Goal: Information Seeking & Learning: Learn about a topic

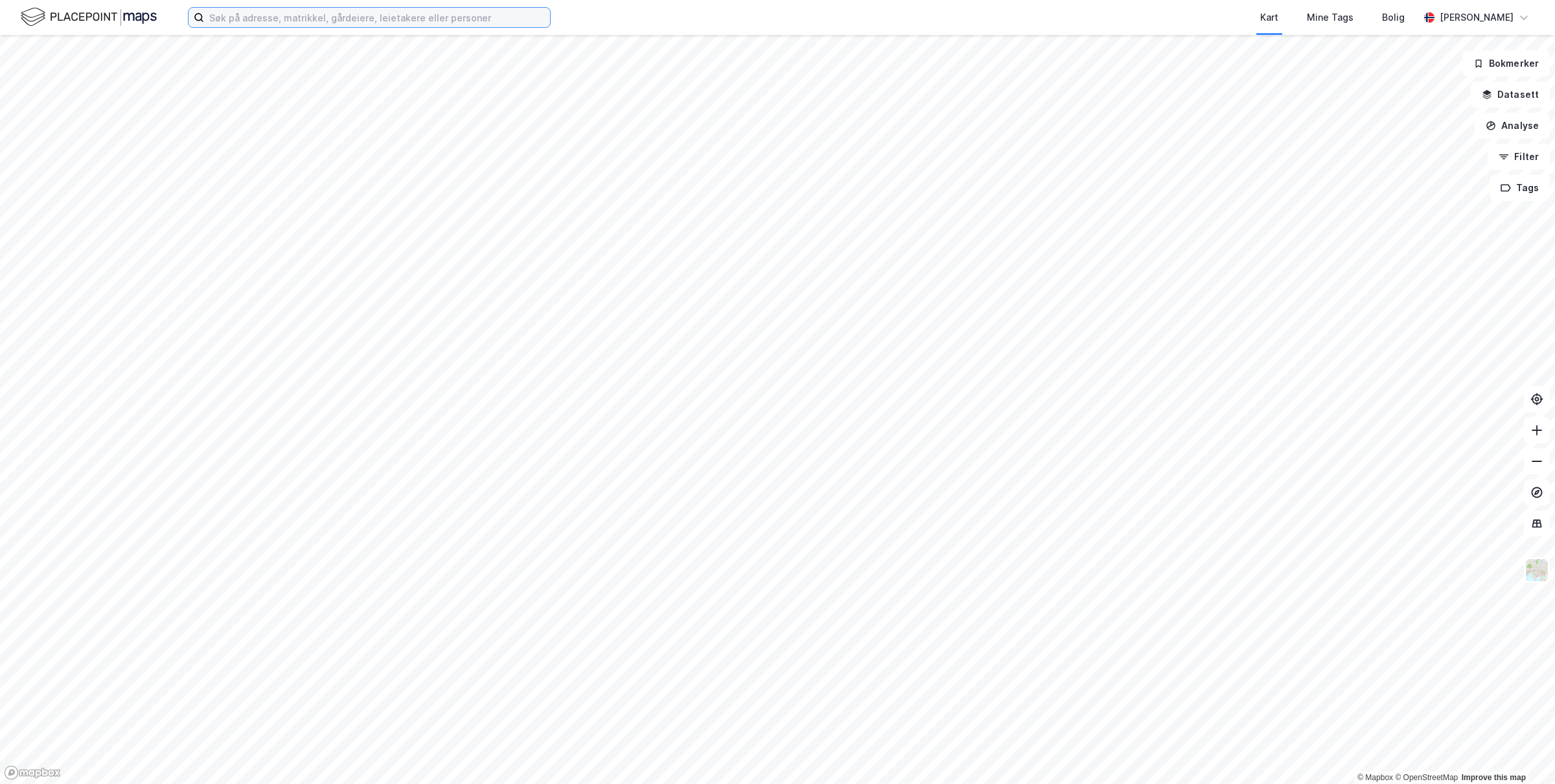
click at [361, 13] on input at bounding box center [377, 17] width 346 height 20
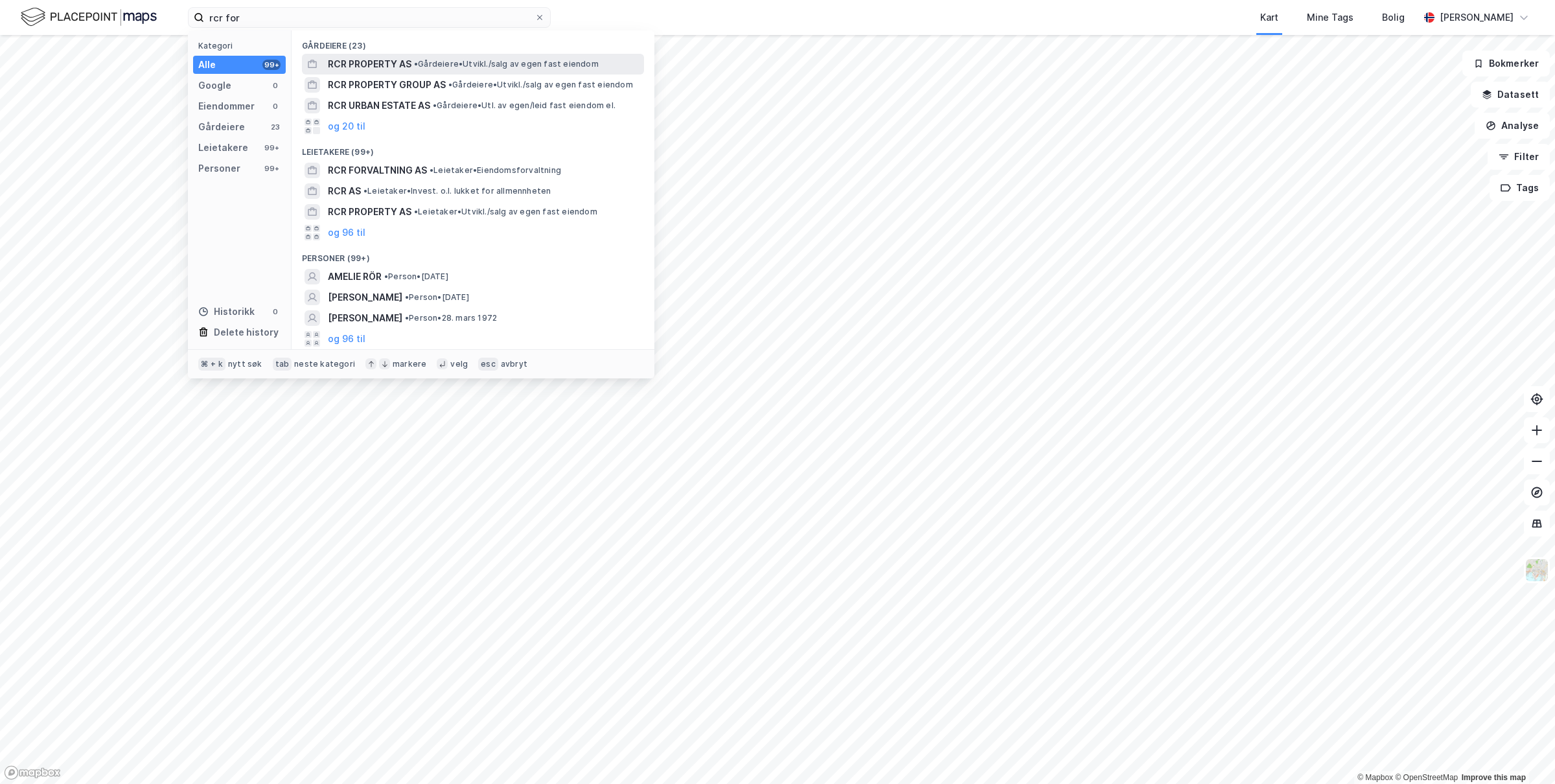
click at [380, 56] on span "RCR PROPERTY AS" at bounding box center [369, 64] width 84 height 16
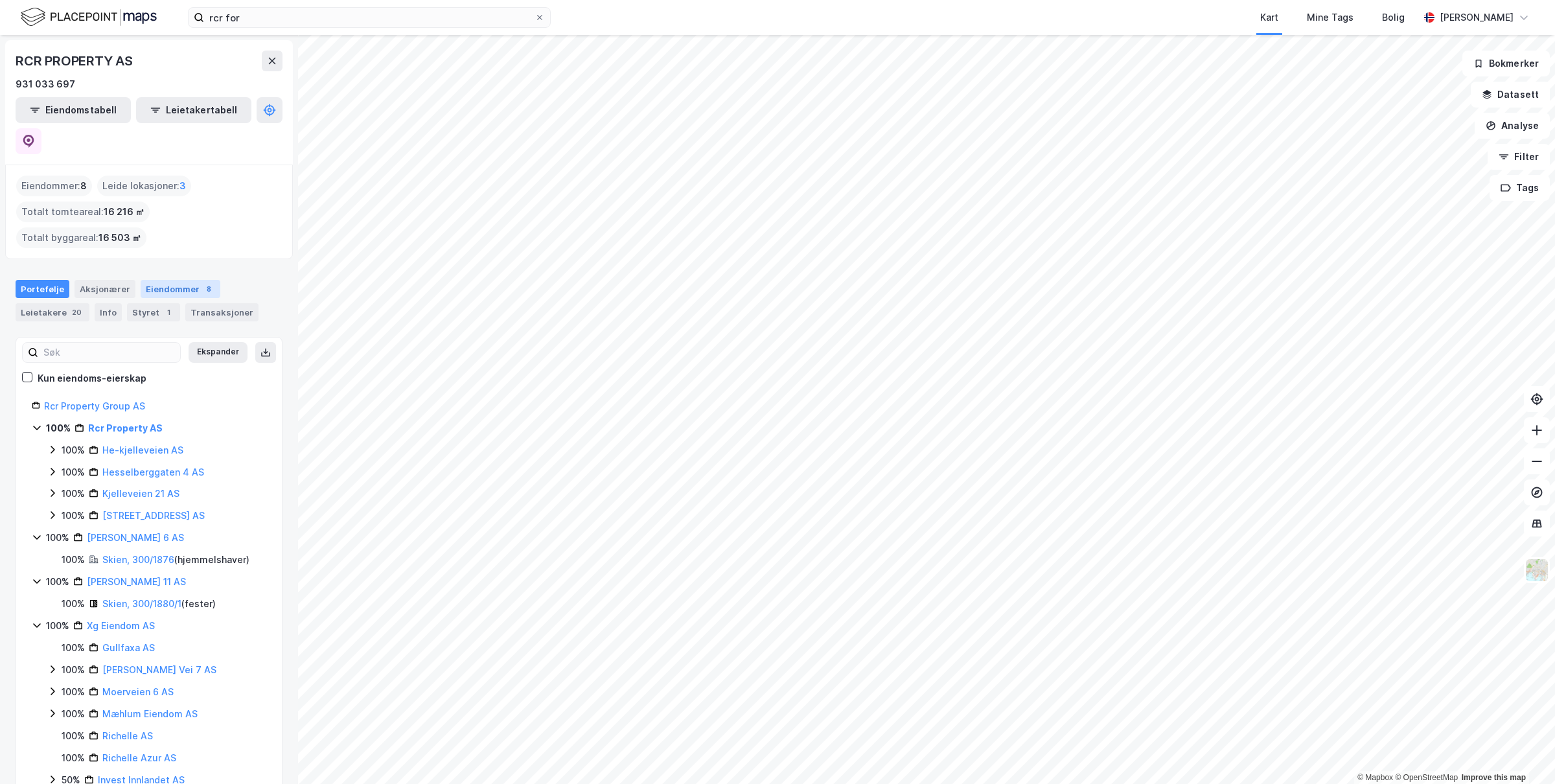
click at [165, 280] on div "Eiendommer 8" at bounding box center [180, 289] width 79 height 18
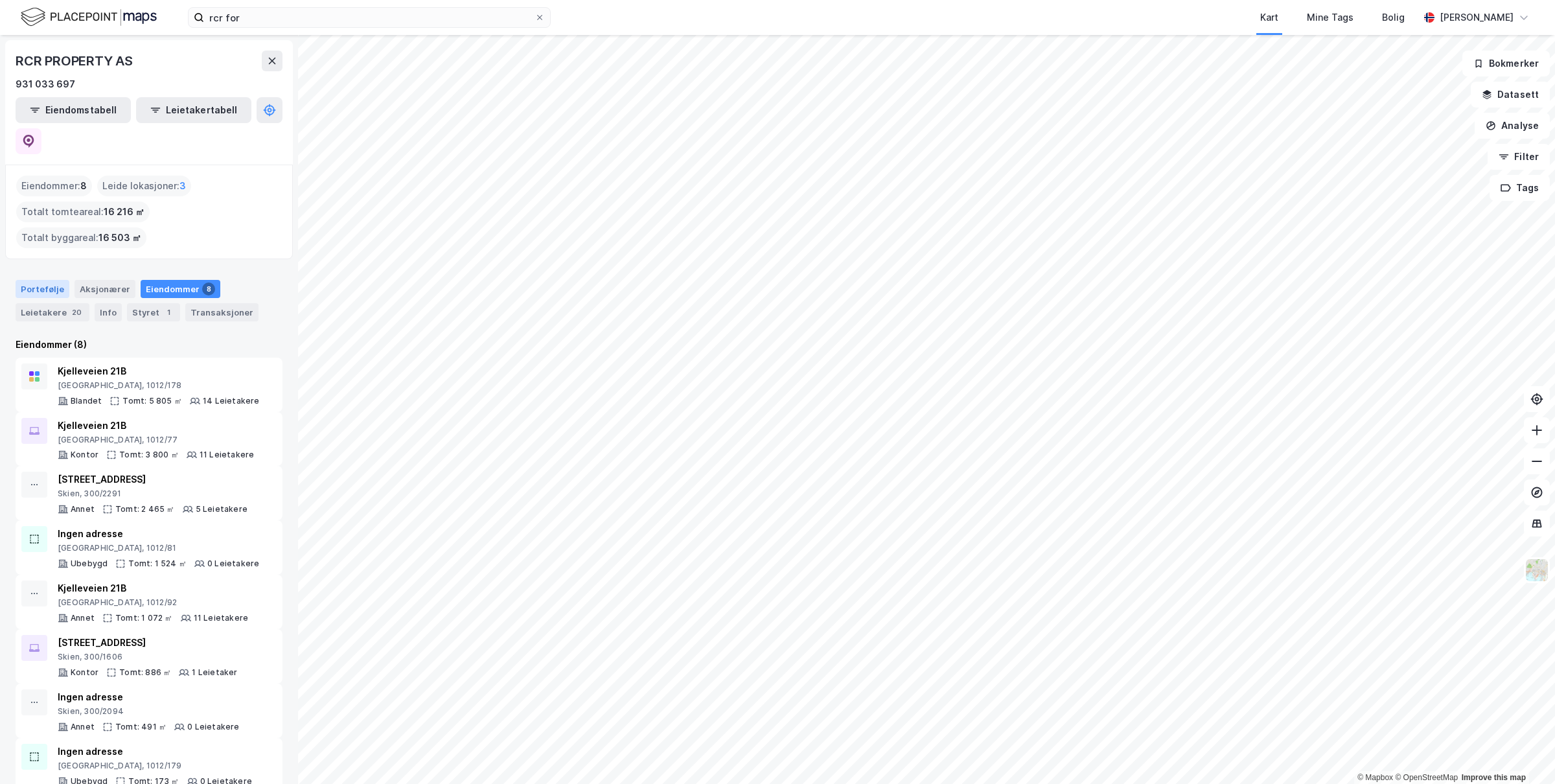
click at [34, 280] on div "Portefølje" at bounding box center [42, 289] width 53 height 18
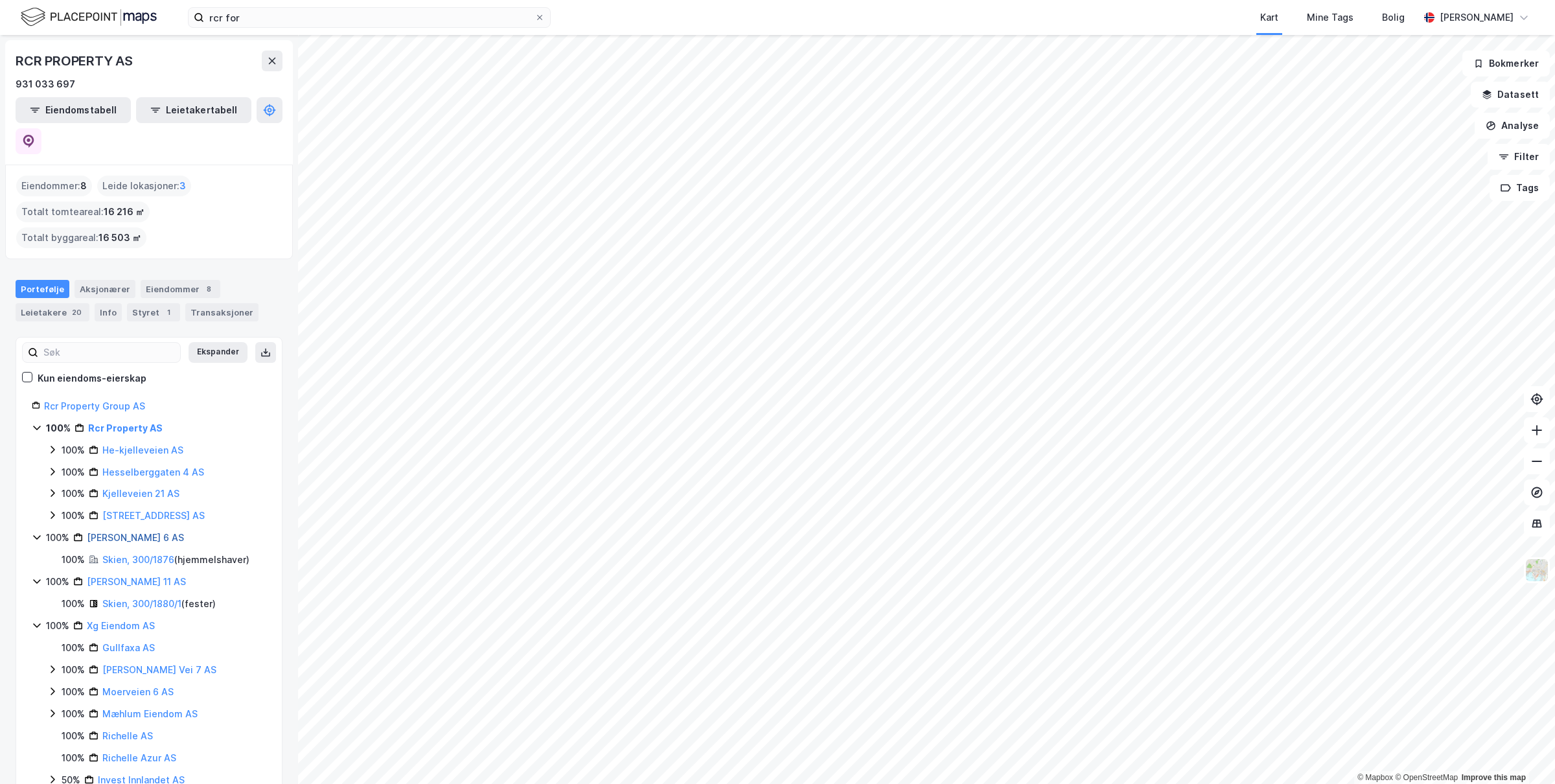
click at [121, 532] on link "[PERSON_NAME] 6 AS" at bounding box center [135, 537] width 97 height 11
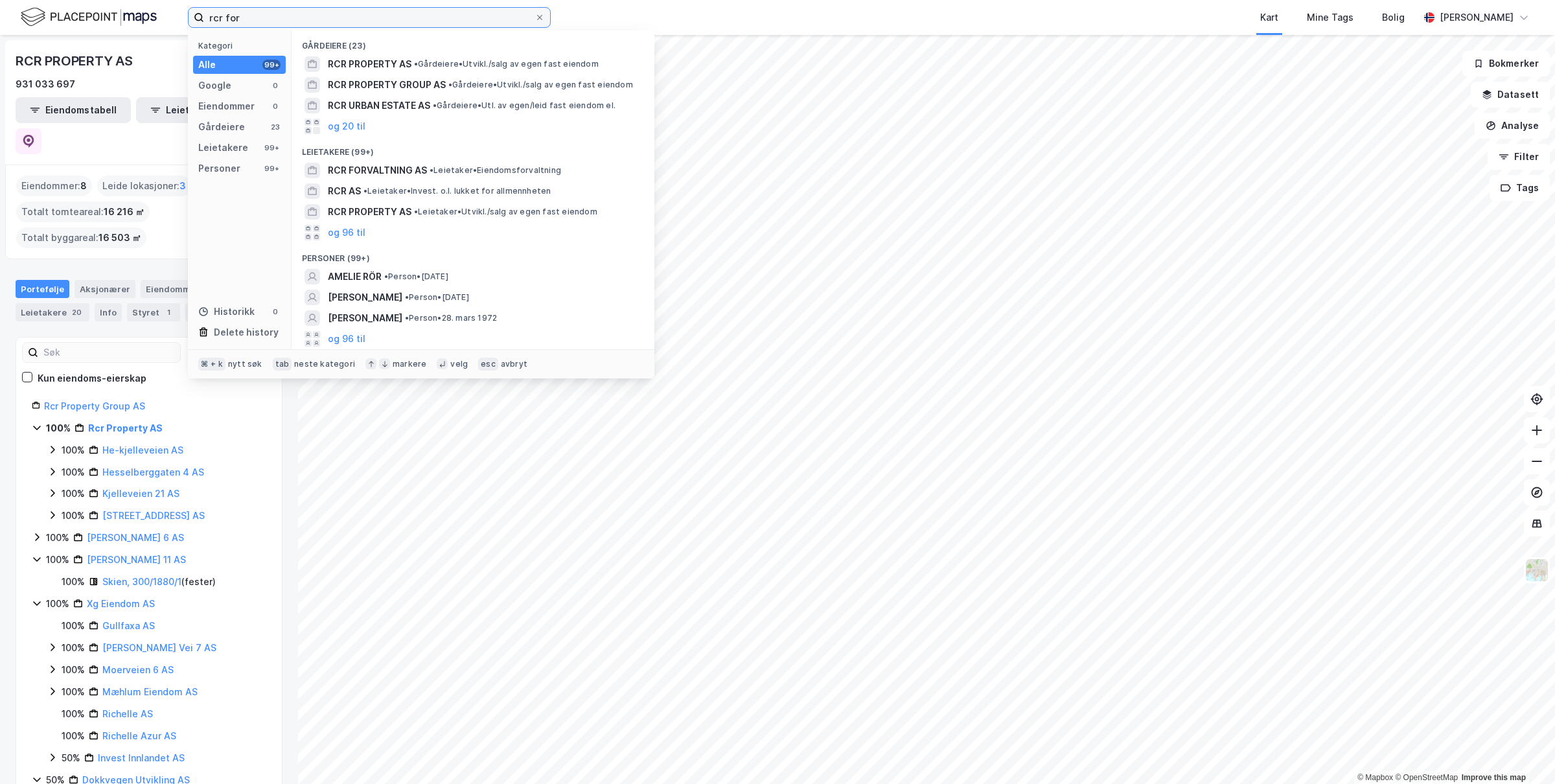
click at [277, 19] on input "rcr for" at bounding box center [369, 17] width 330 height 20
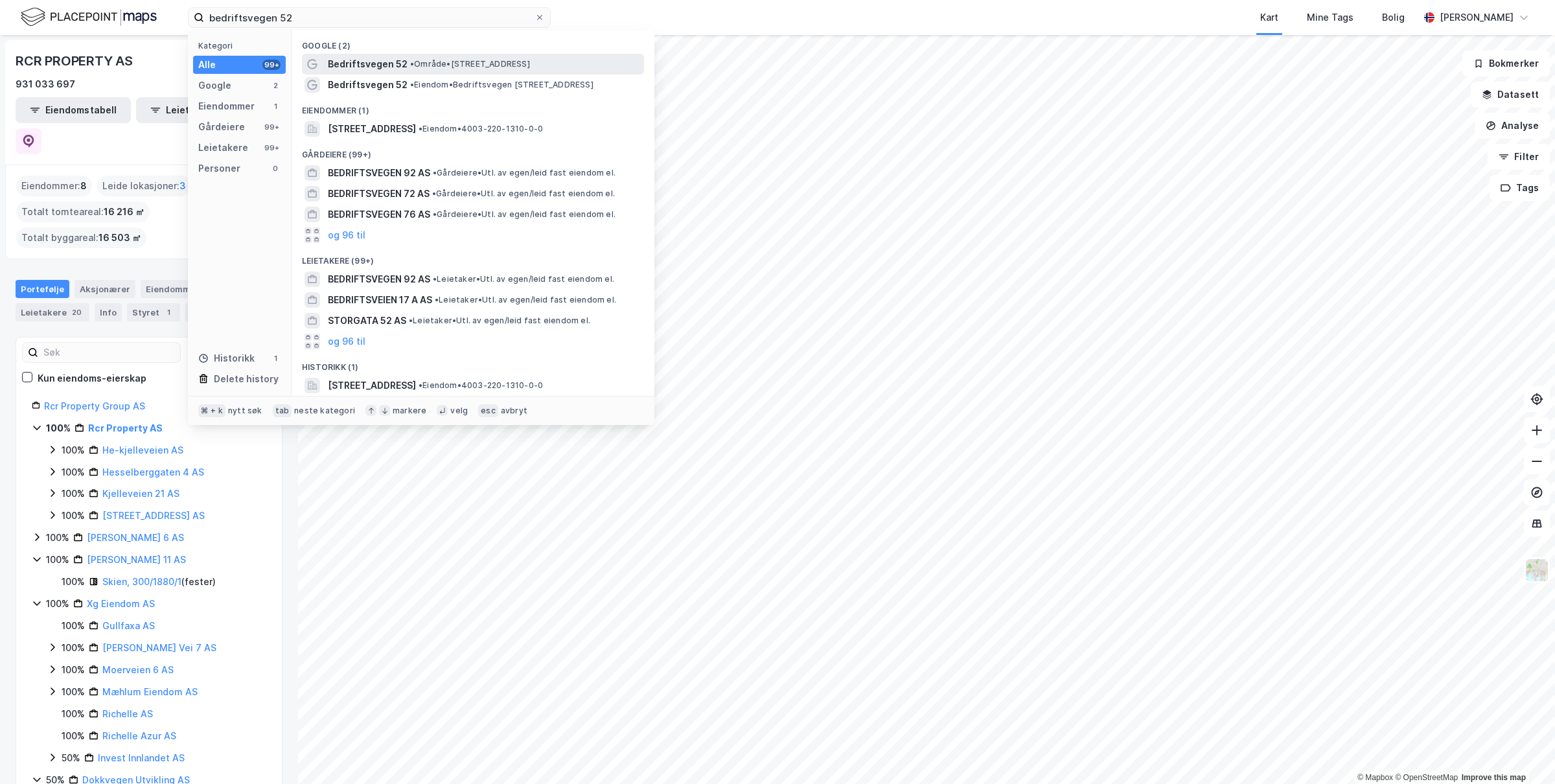
click at [383, 63] on span "Bedriftsvegen 52" at bounding box center [367, 64] width 79 height 16
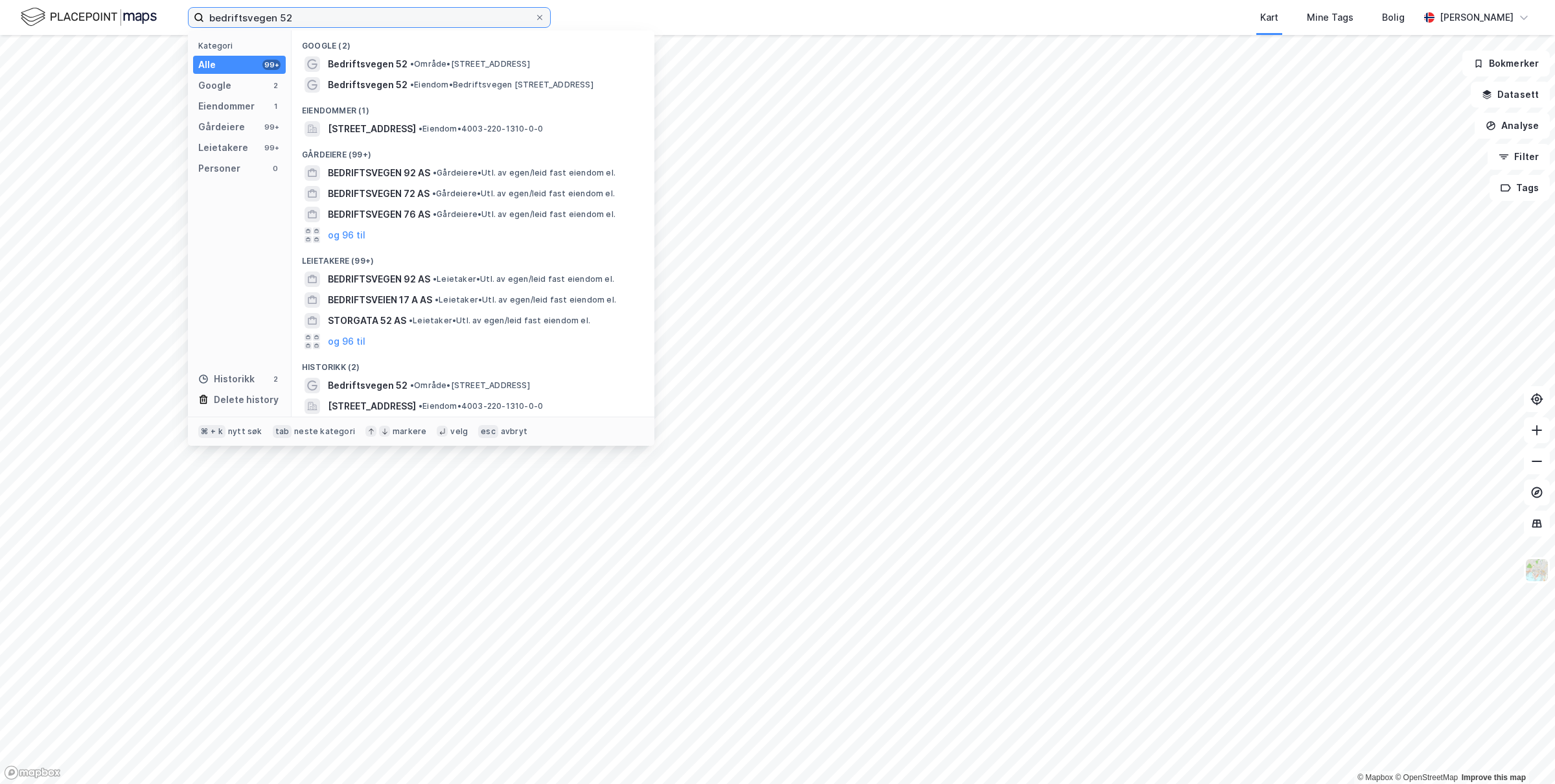
click at [328, 10] on input "bedriftsvegen 52" at bounding box center [369, 17] width 330 height 20
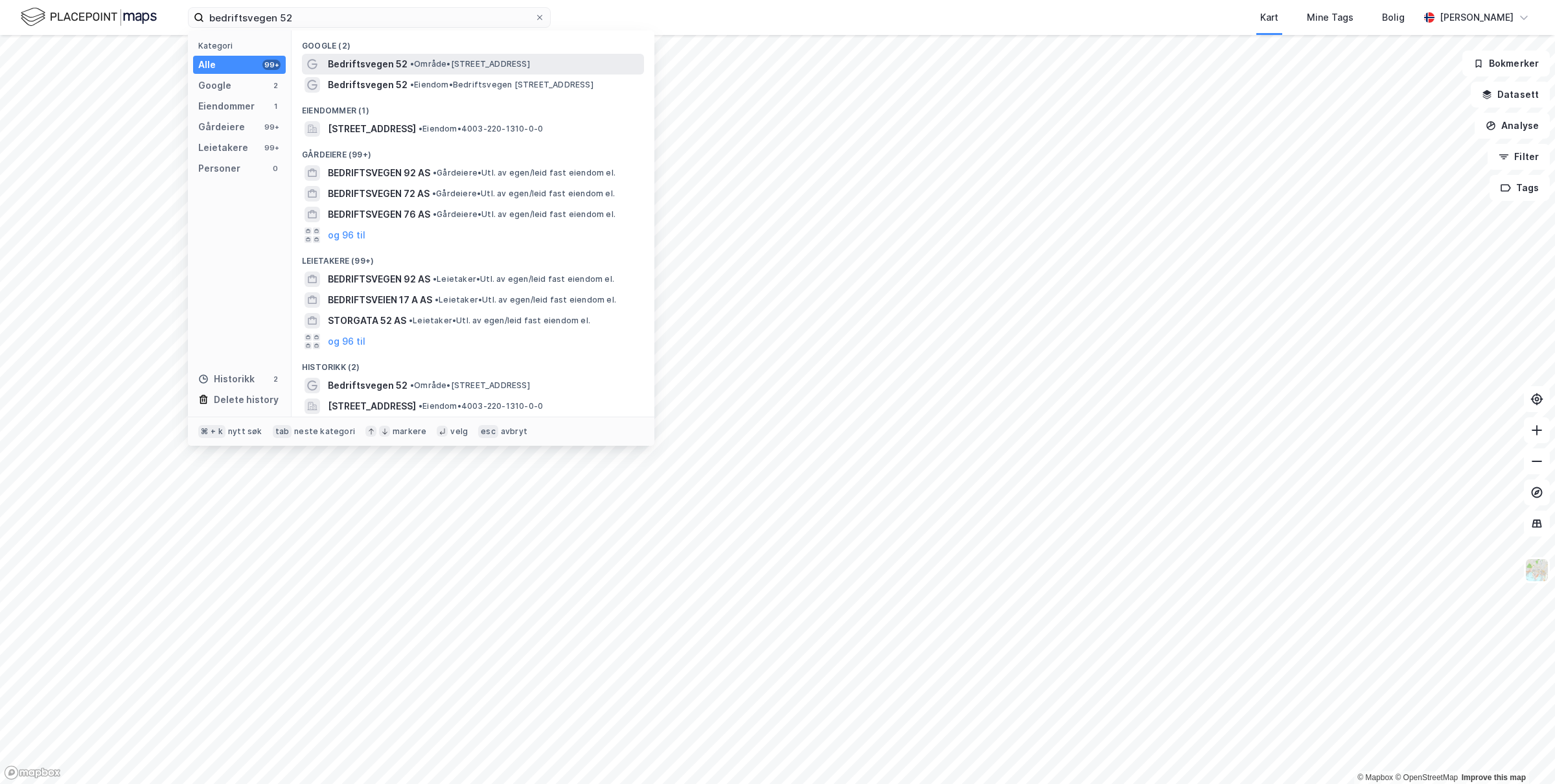
click at [362, 58] on span "Bedriftsvegen 52" at bounding box center [367, 64] width 79 height 16
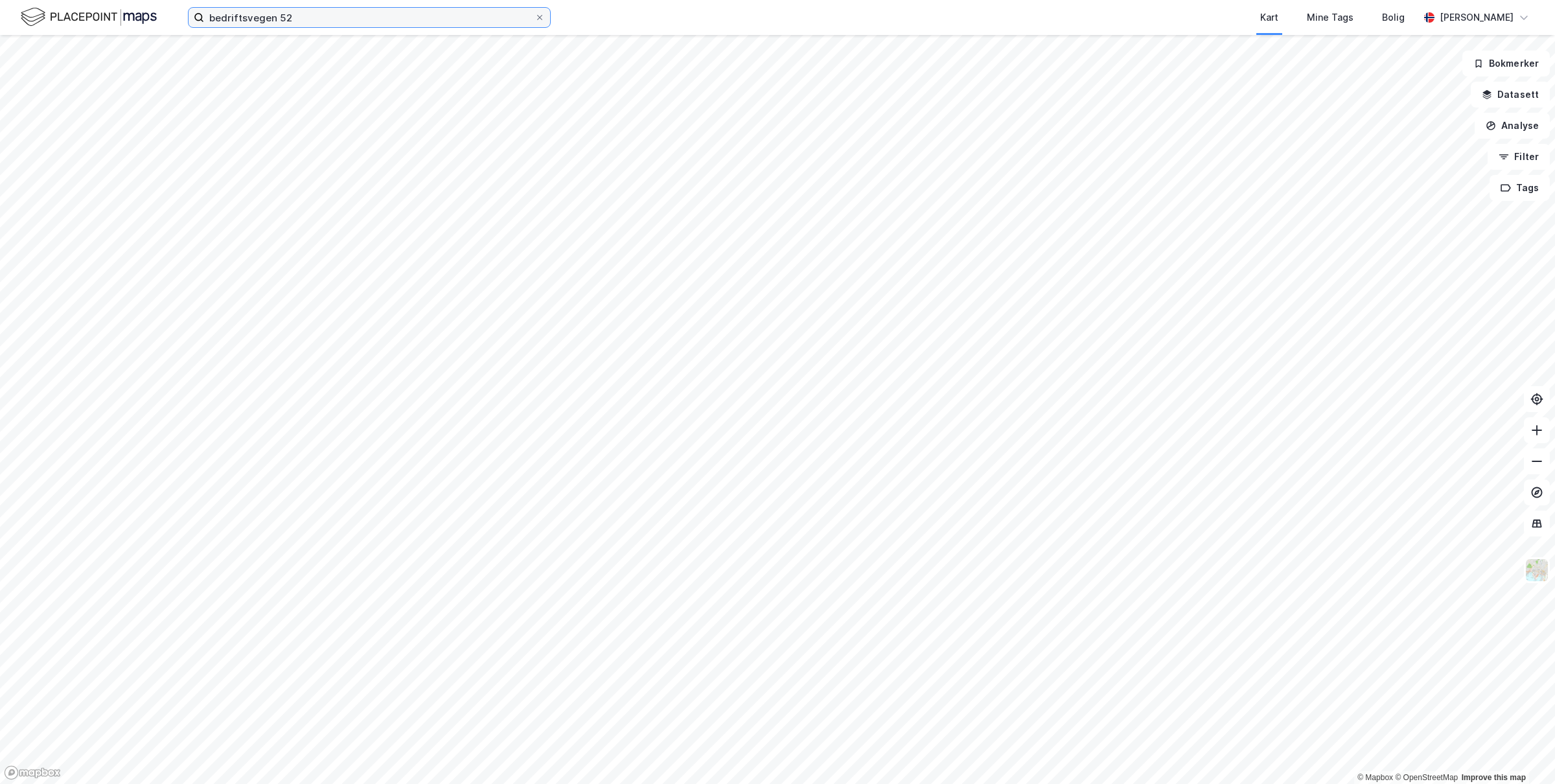
click at [358, 21] on input "bedriftsvegen 52" at bounding box center [369, 17] width 330 height 20
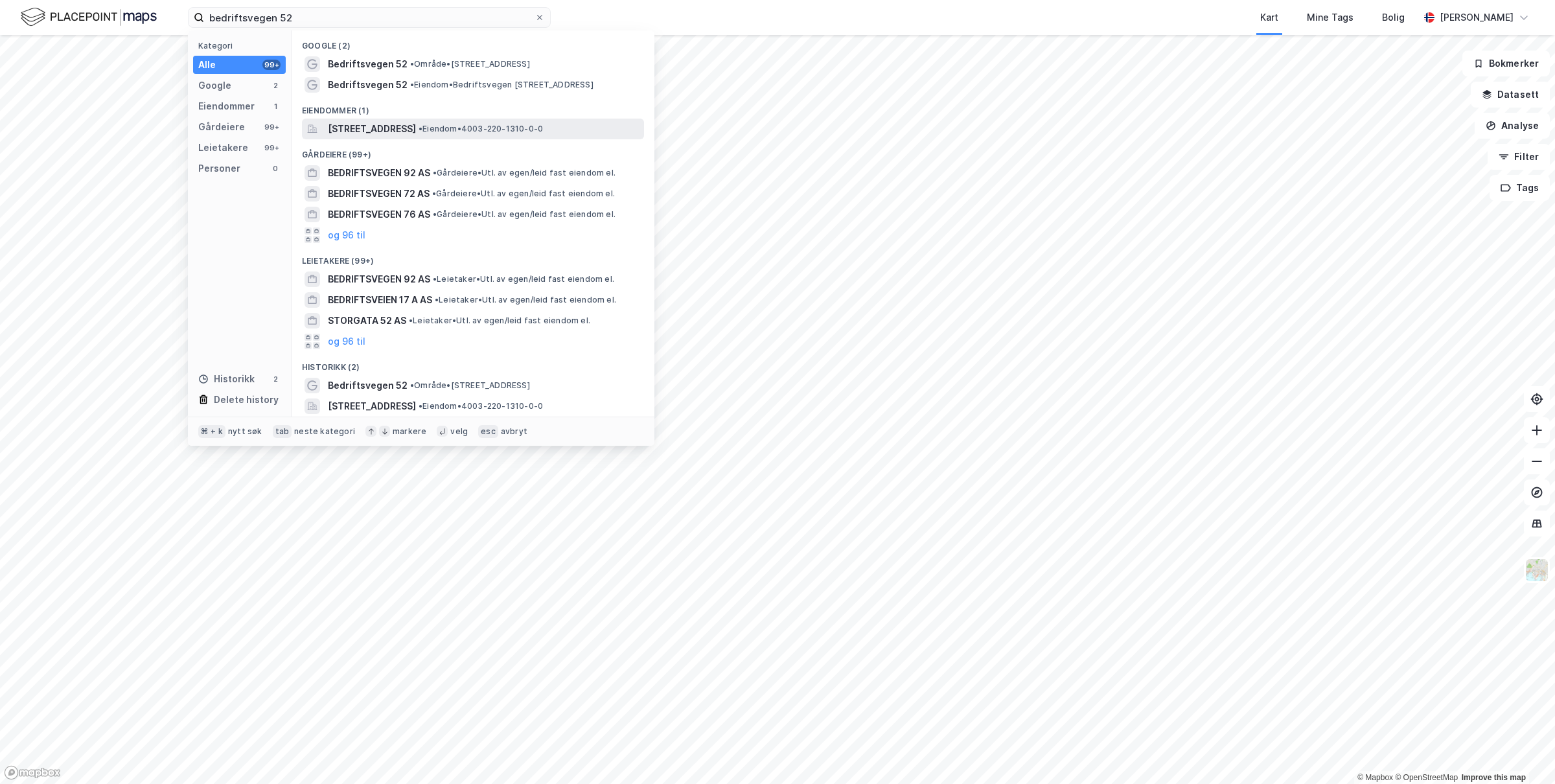
click at [388, 127] on span "[STREET_ADDRESS]" at bounding box center [372, 129] width 88 height 16
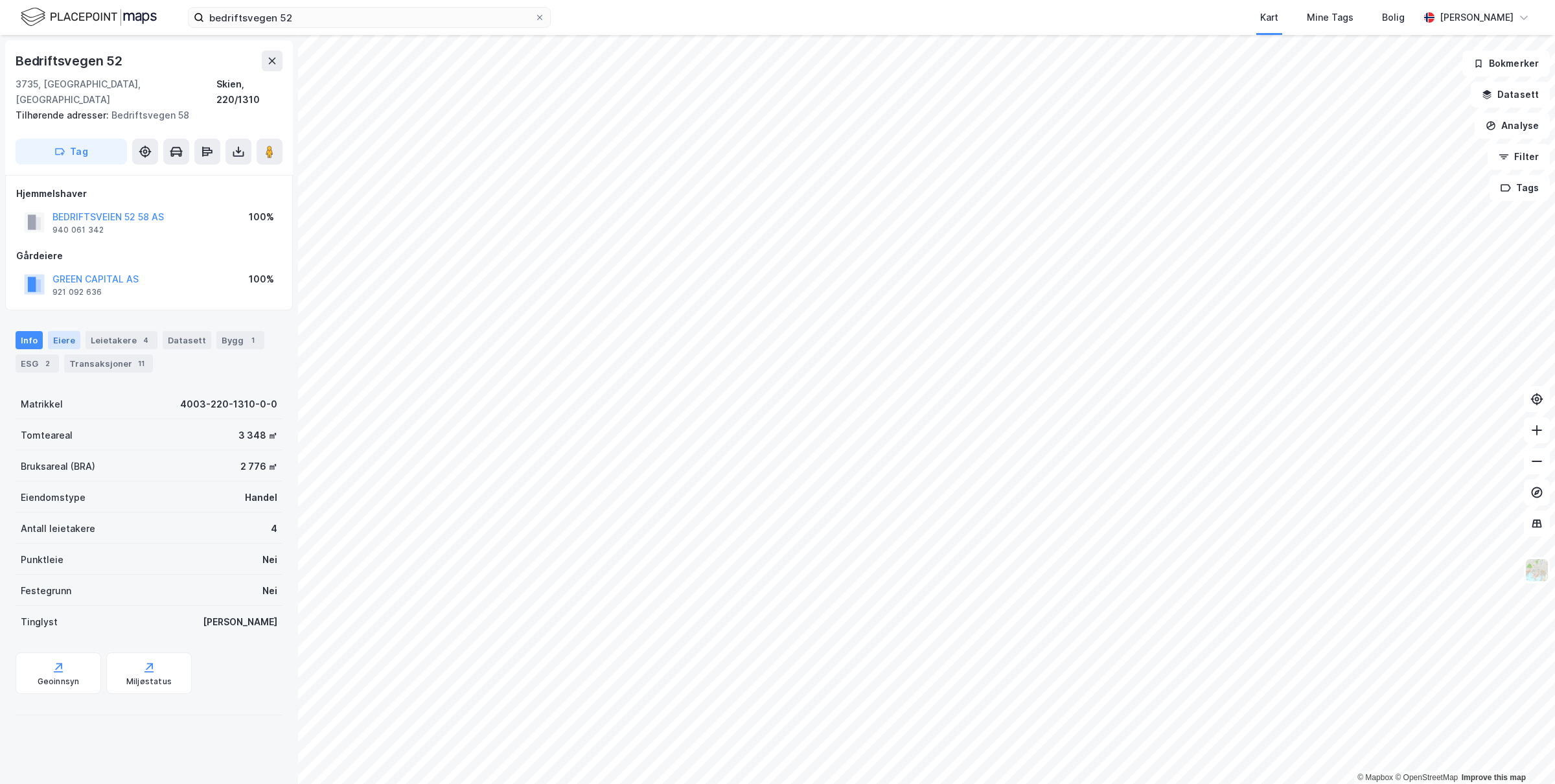
click at [70, 331] on div "Eiere" at bounding box center [65, 339] width 33 height 18
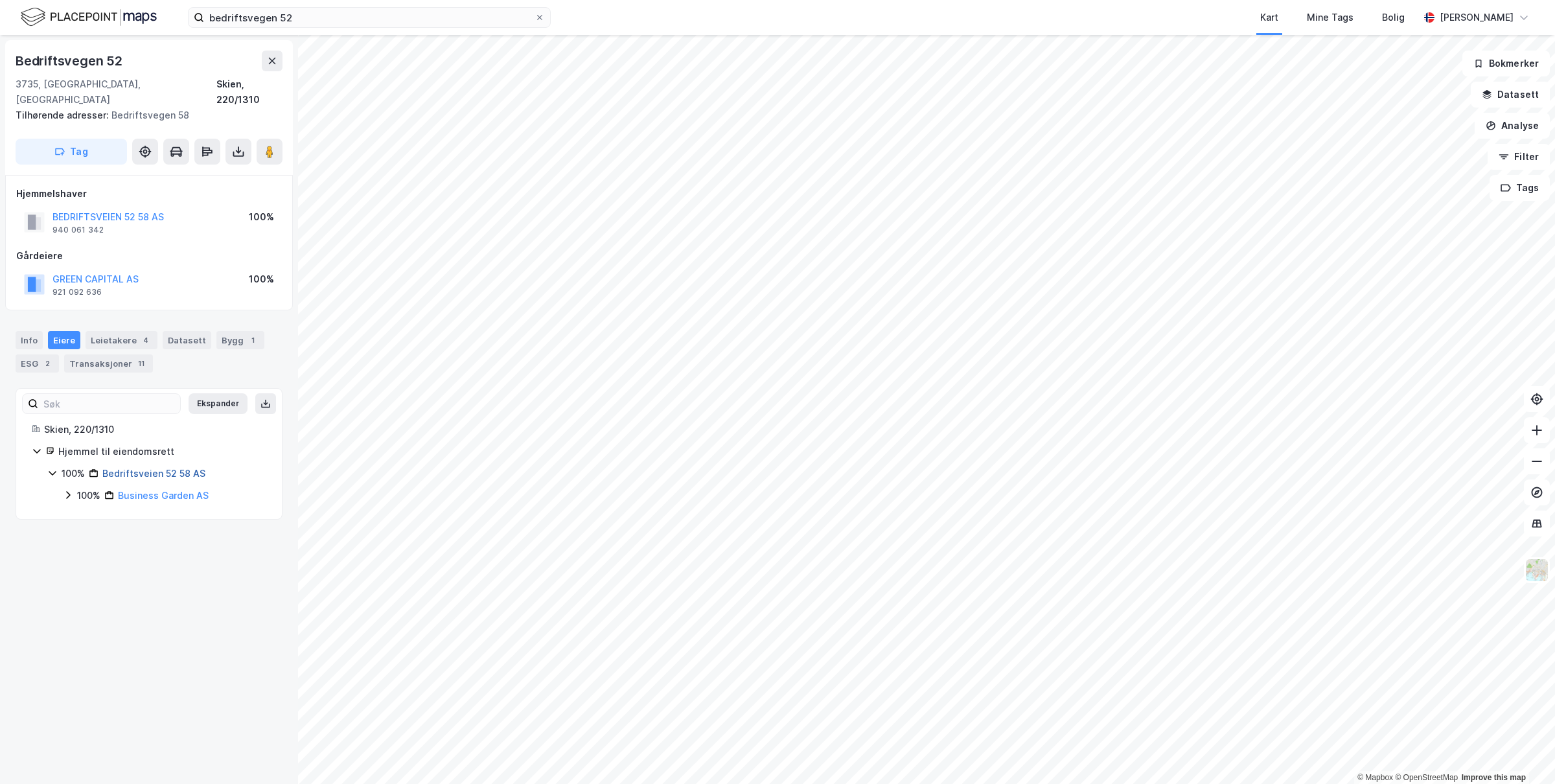
click at [158, 468] on link "Bedriftsveien 52 58 AS" at bounding box center [154, 473] width 103 height 11
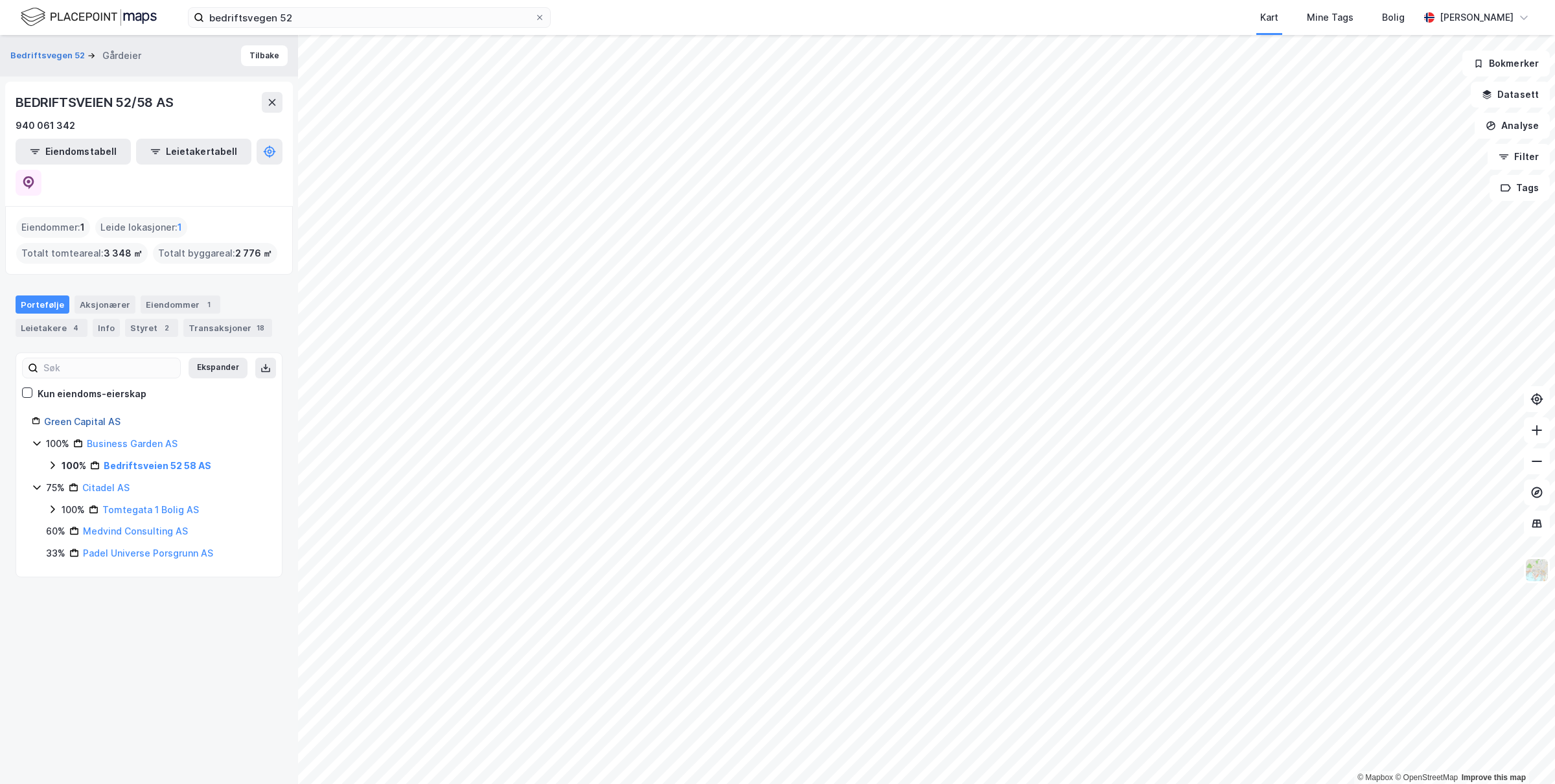
click at [101, 416] on link "Green Capital AS" at bounding box center [82, 421] width 77 height 11
click at [160, 321] on div "1" at bounding box center [166, 327] width 13 height 13
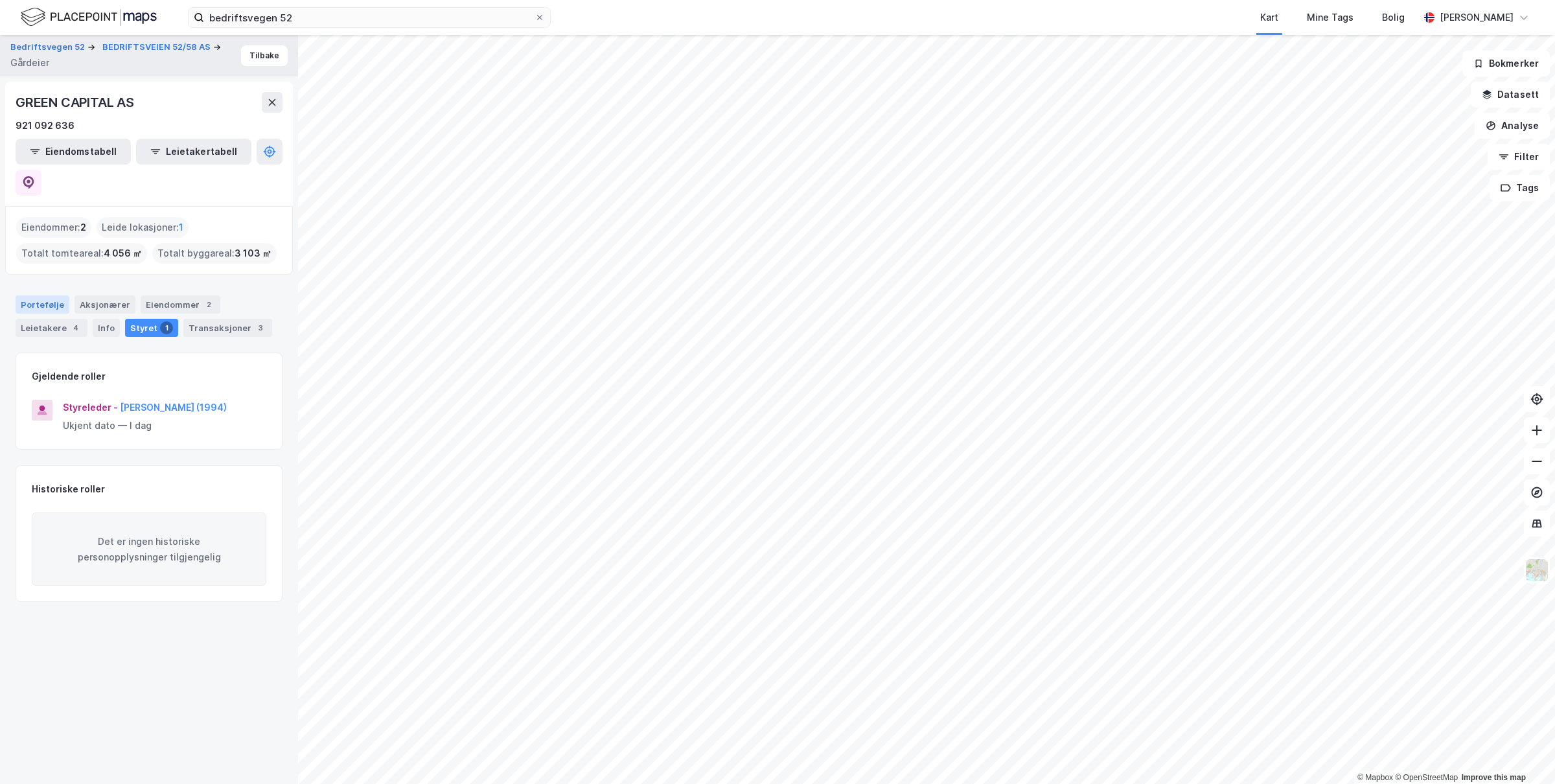
click at [47, 296] on div "Portefølje" at bounding box center [42, 304] width 53 height 18
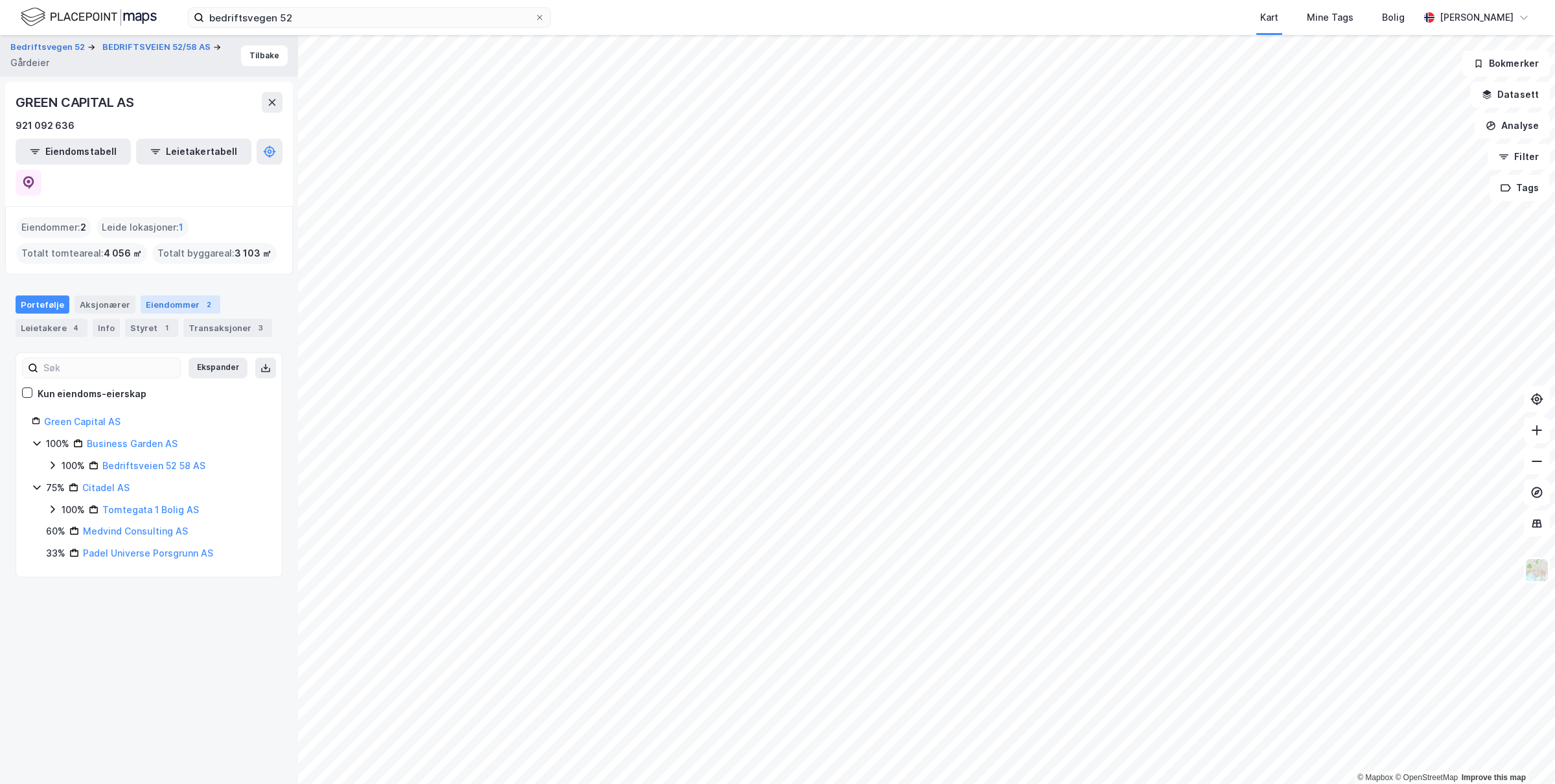
click at [165, 296] on div "Eiendommer 2" at bounding box center [180, 304] width 79 height 18
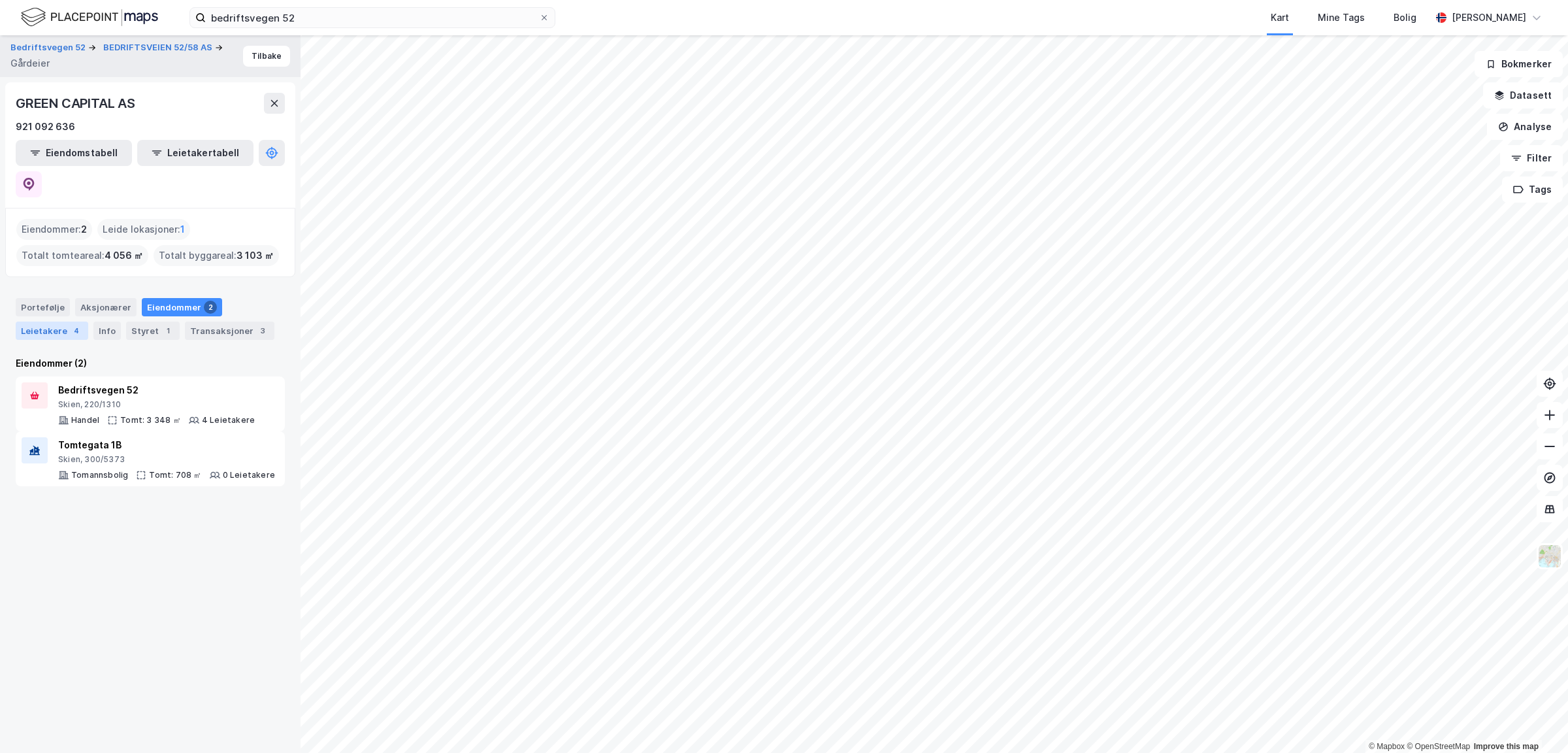
click at [54, 322] on div "Leietakere 4" at bounding box center [51, 330] width 72 height 18
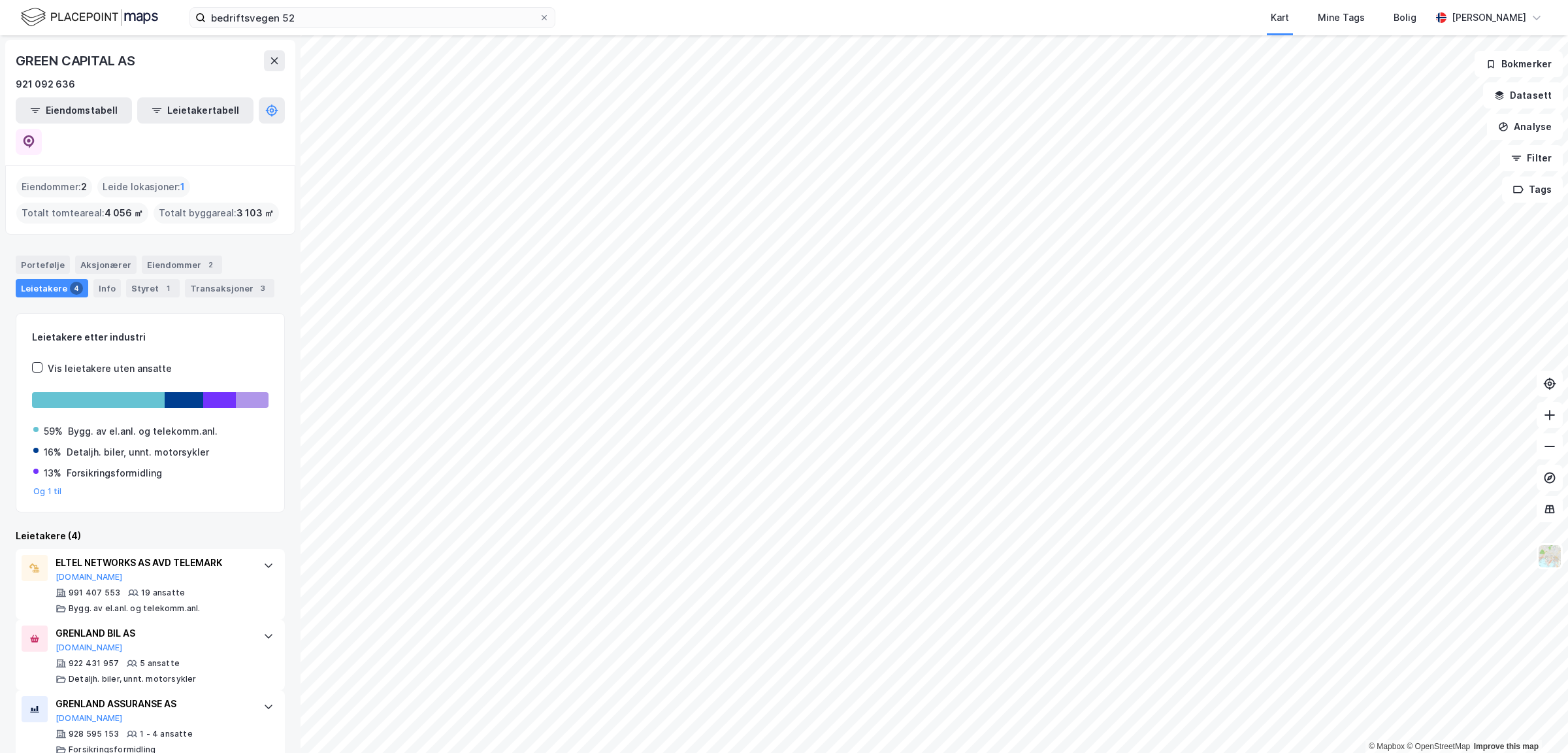
scroll to position [105, 0]
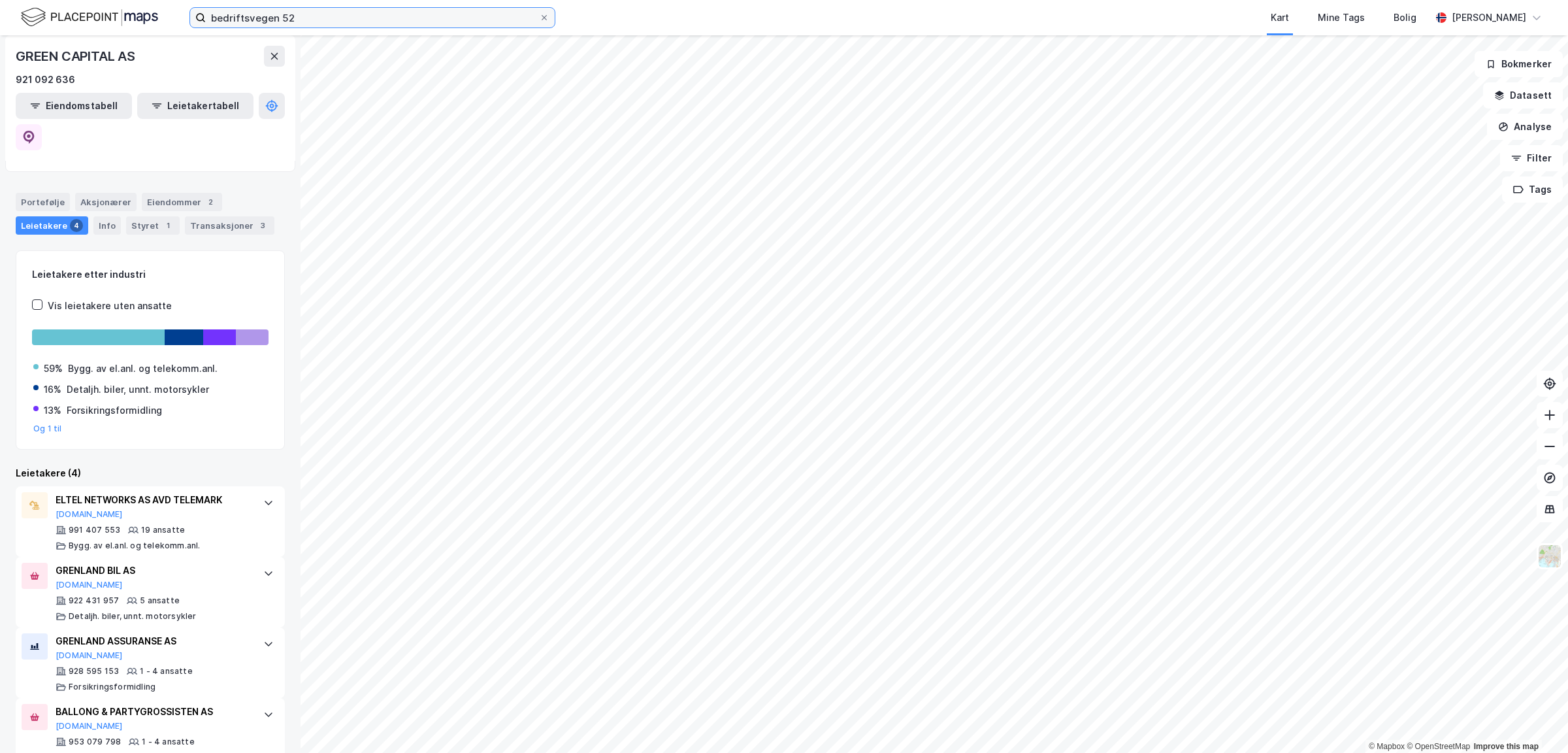
click at [339, 20] on input "bedriftsvegen 52" at bounding box center [372, 17] width 333 height 20
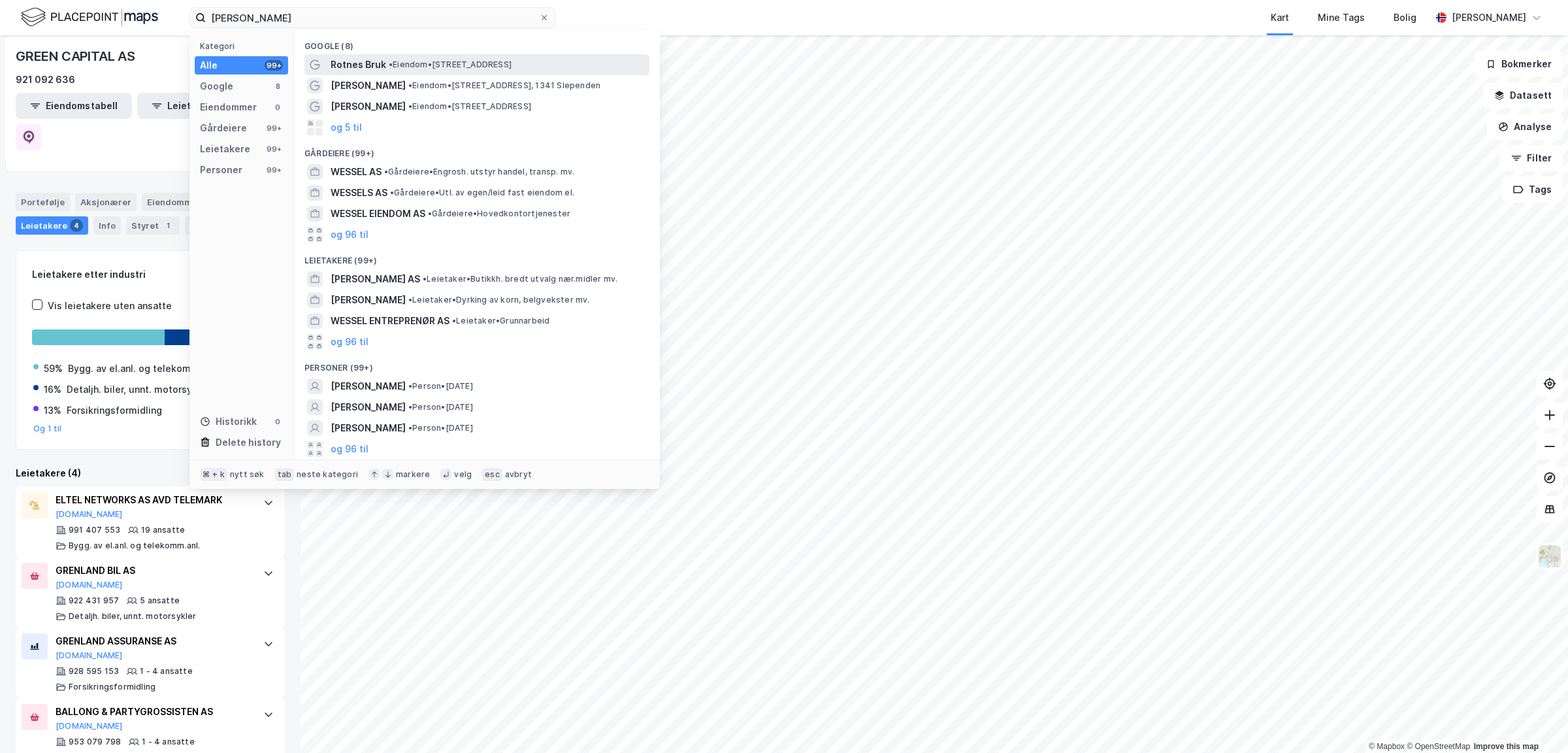
click at [382, 64] on span "Rotnes Bruk" at bounding box center [358, 64] width 56 height 16
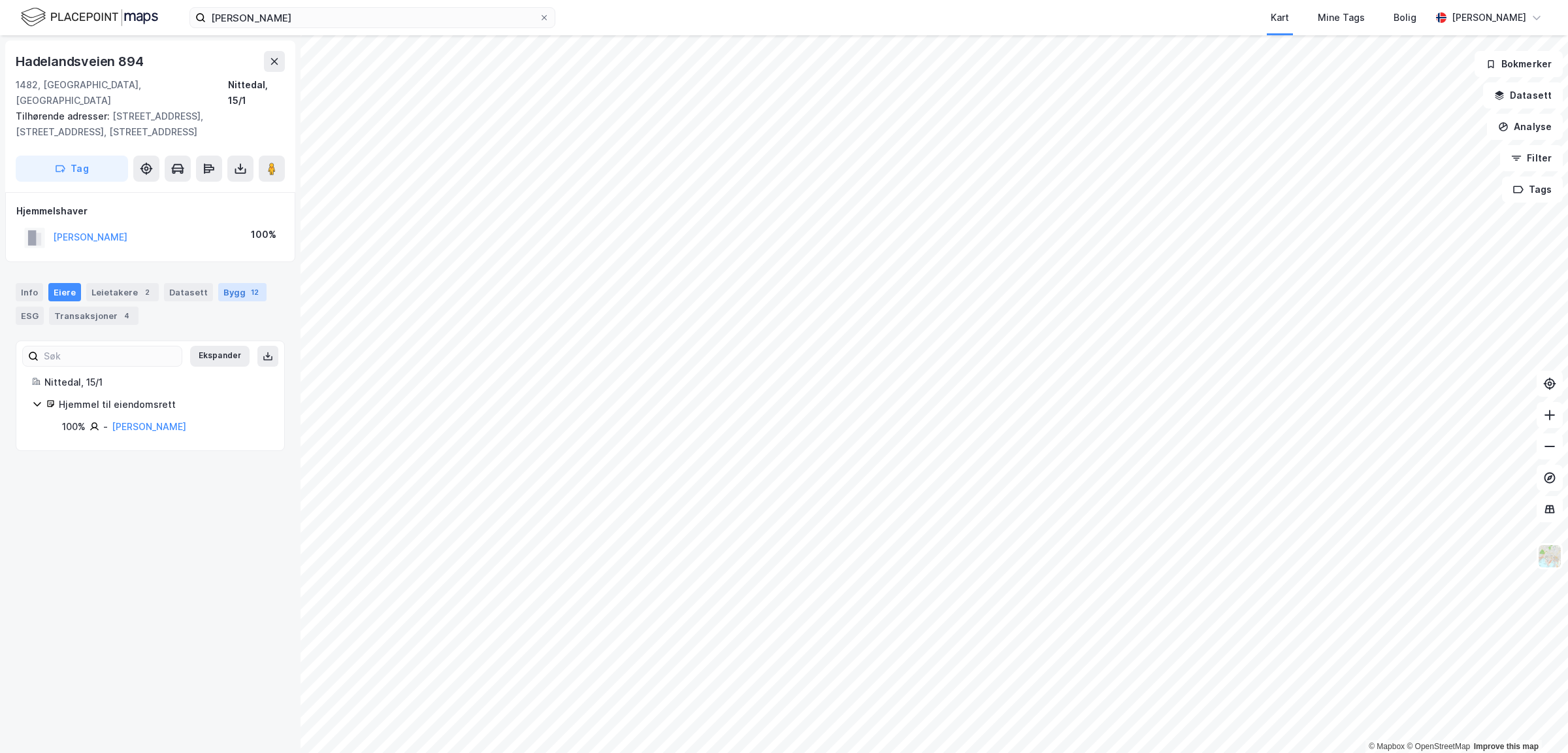
click at [236, 283] on div "Bygg 12" at bounding box center [243, 292] width 49 height 18
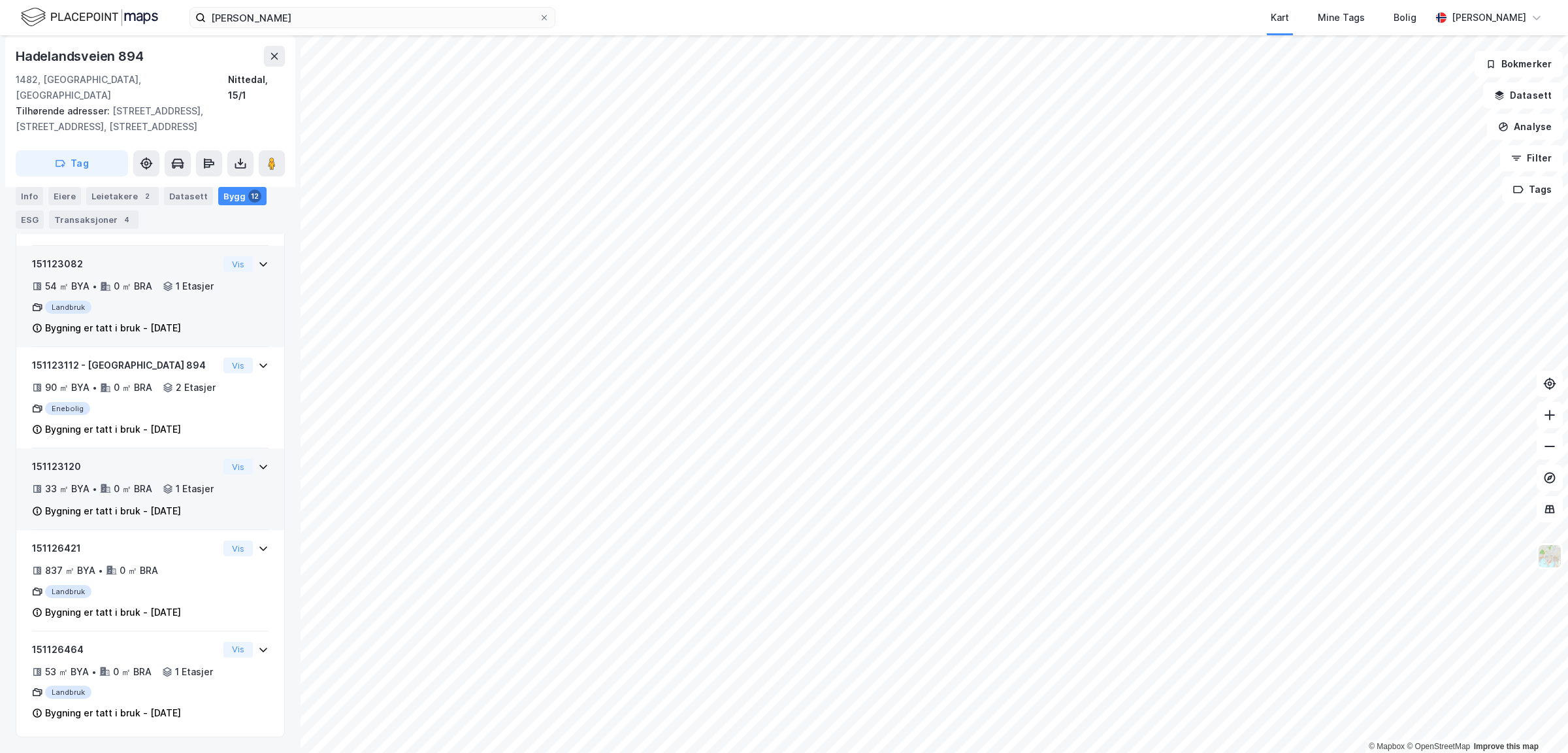
scroll to position [1034, 0]
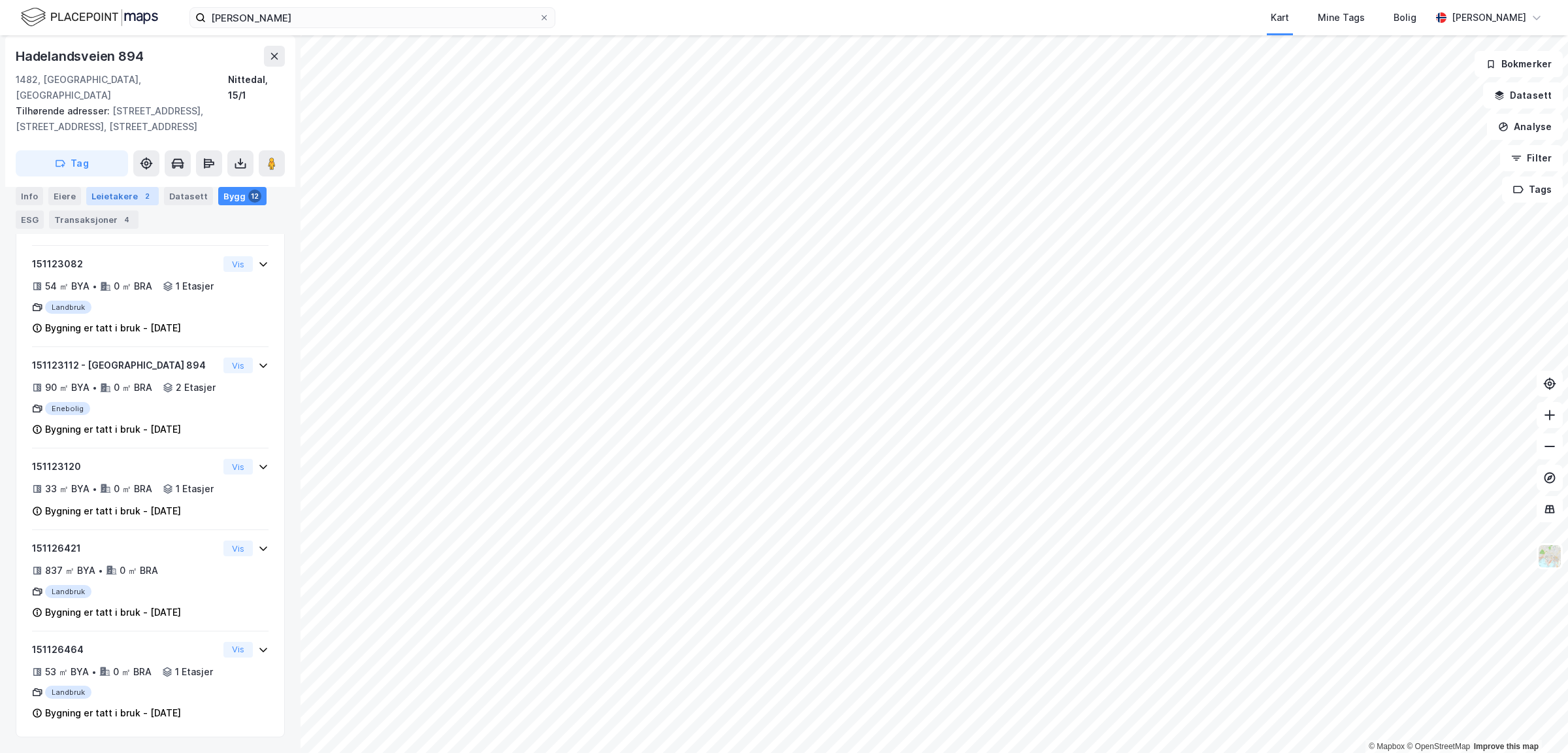
click at [110, 202] on div "Leietakere 2" at bounding box center [122, 196] width 72 height 18
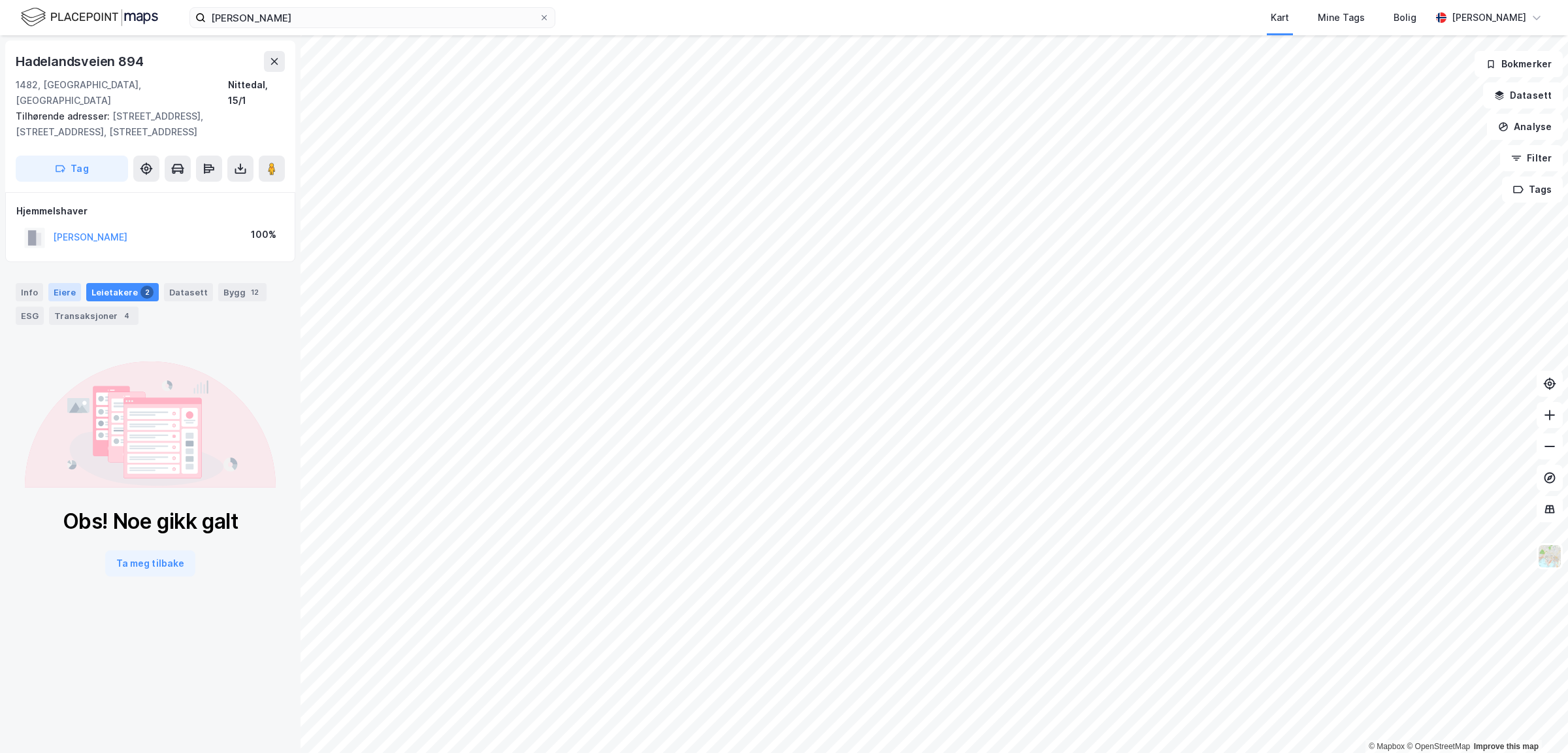
click at [55, 283] on div "Eiere" at bounding box center [65, 292] width 33 height 18
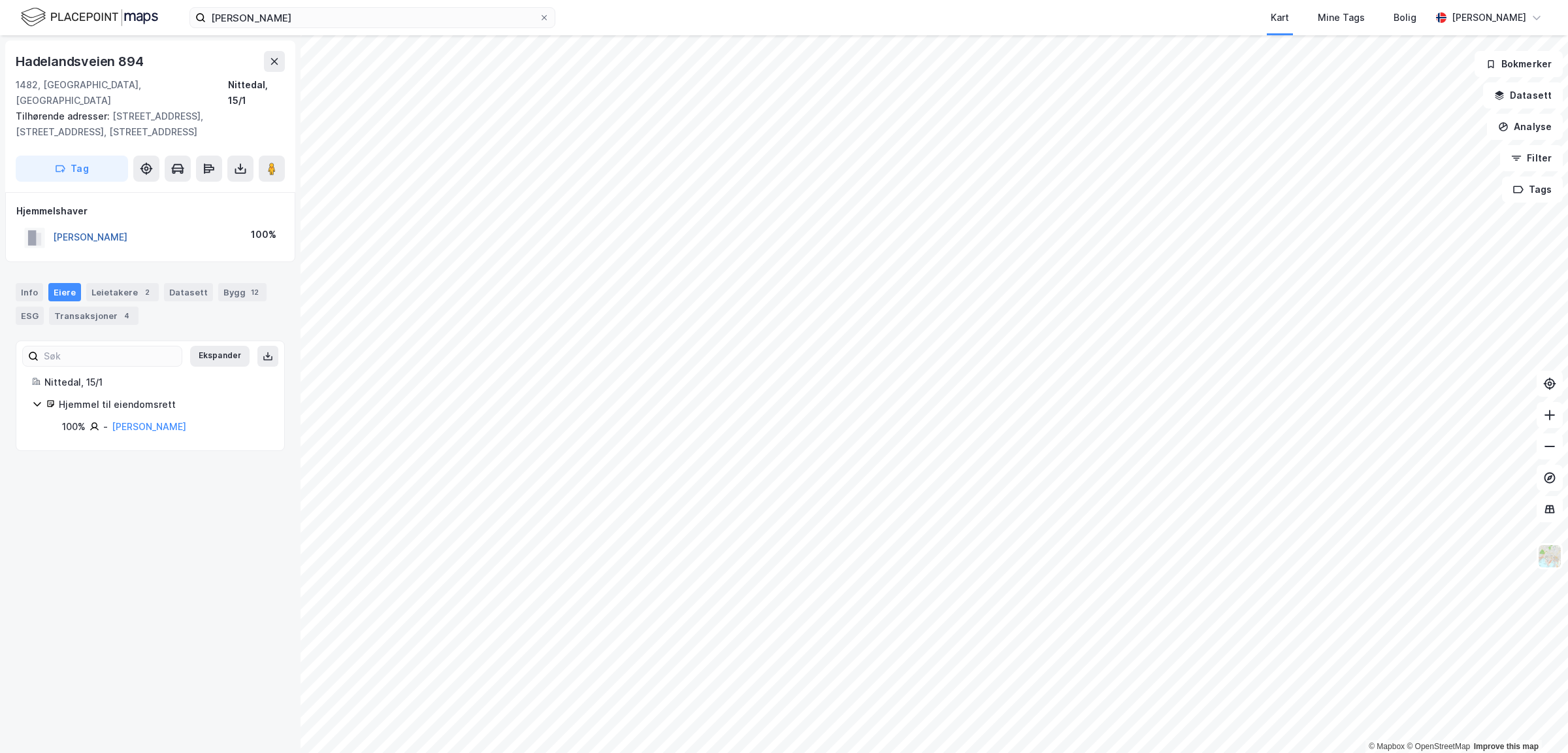
click at [0, 0] on button "[PERSON_NAME]" at bounding box center [0, 0] width 0 height 0
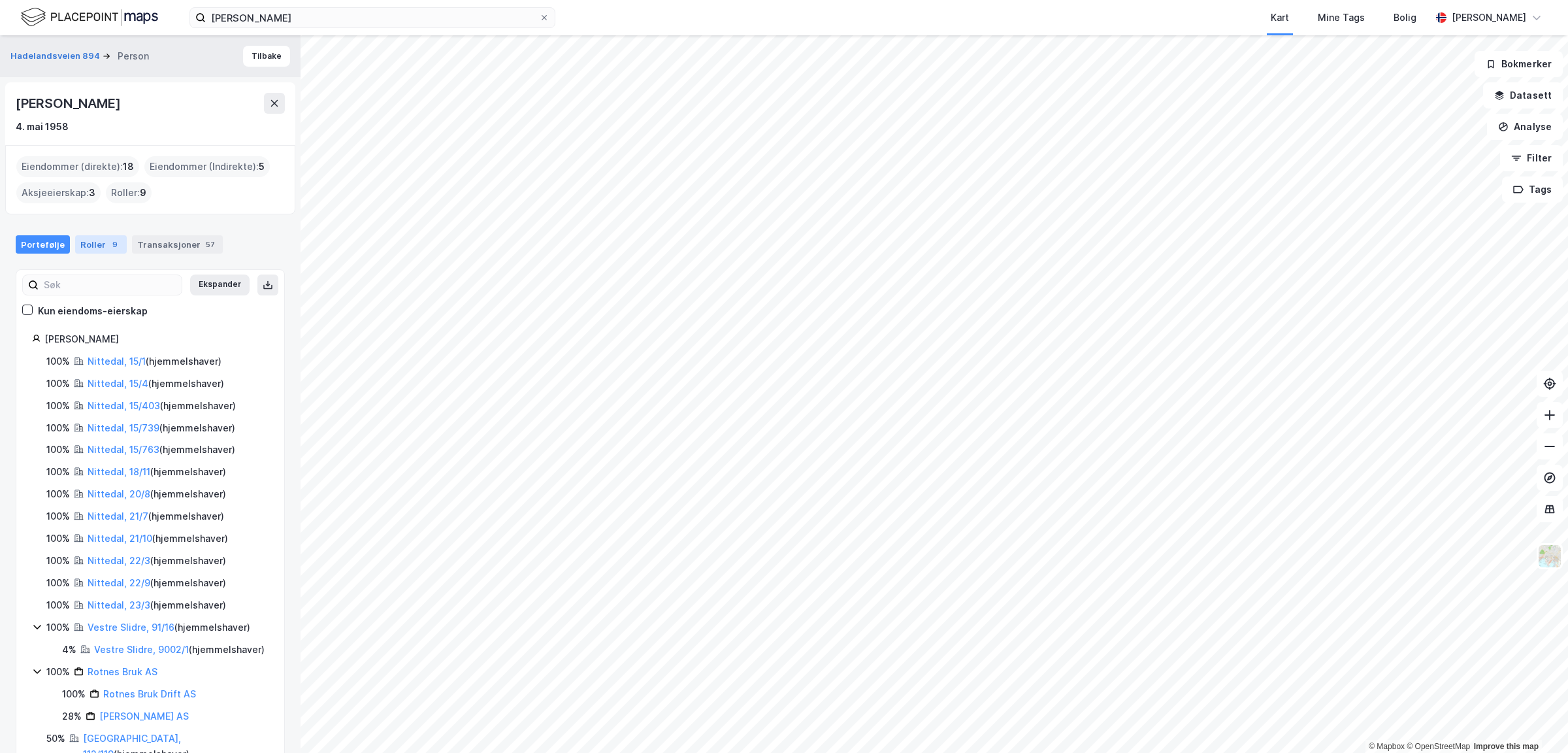
click at [90, 243] on div "Roller 9" at bounding box center [100, 244] width 51 height 18
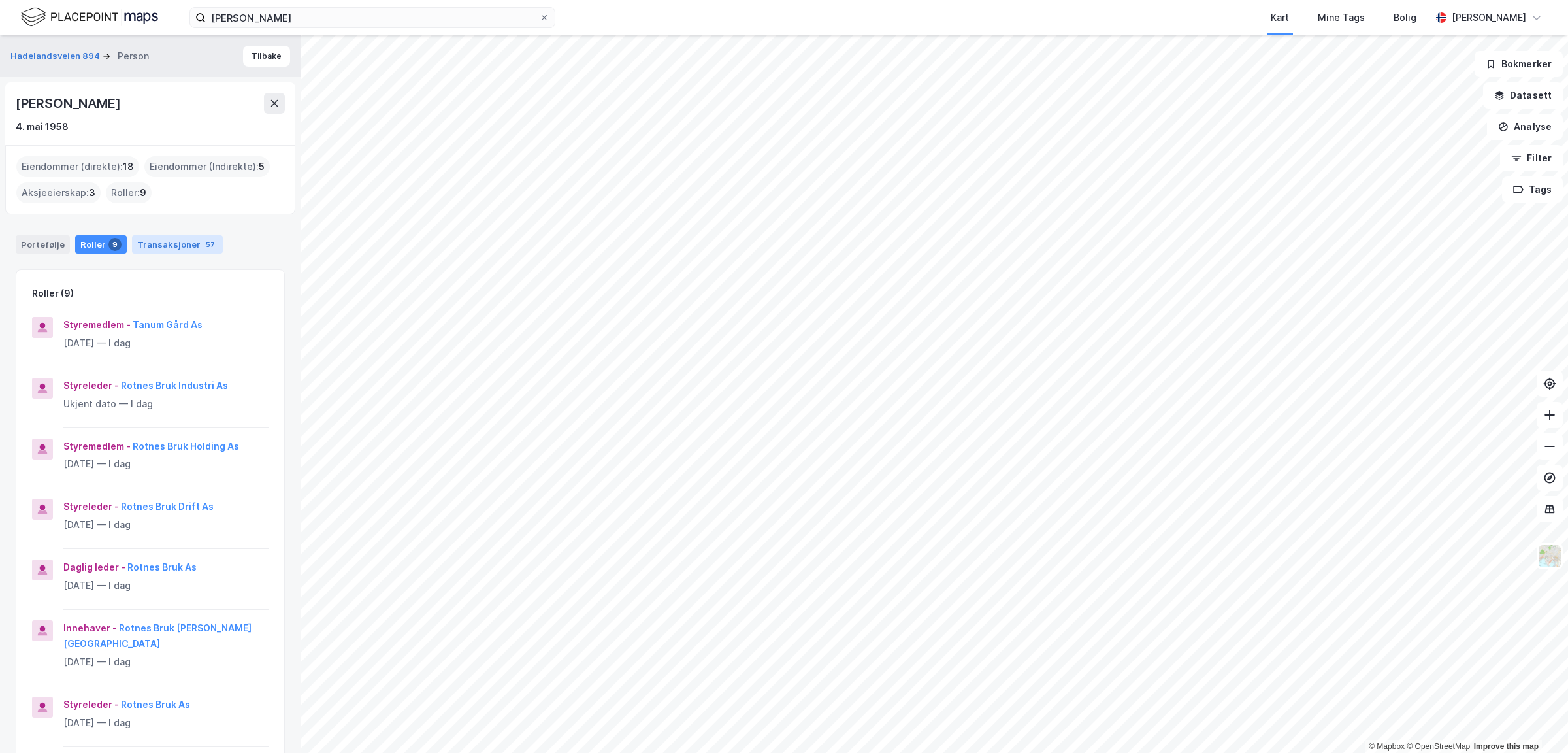
click at [161, 238] on div "Transaksjoner 57" at bounding box center [177, 244] width 91 height 18
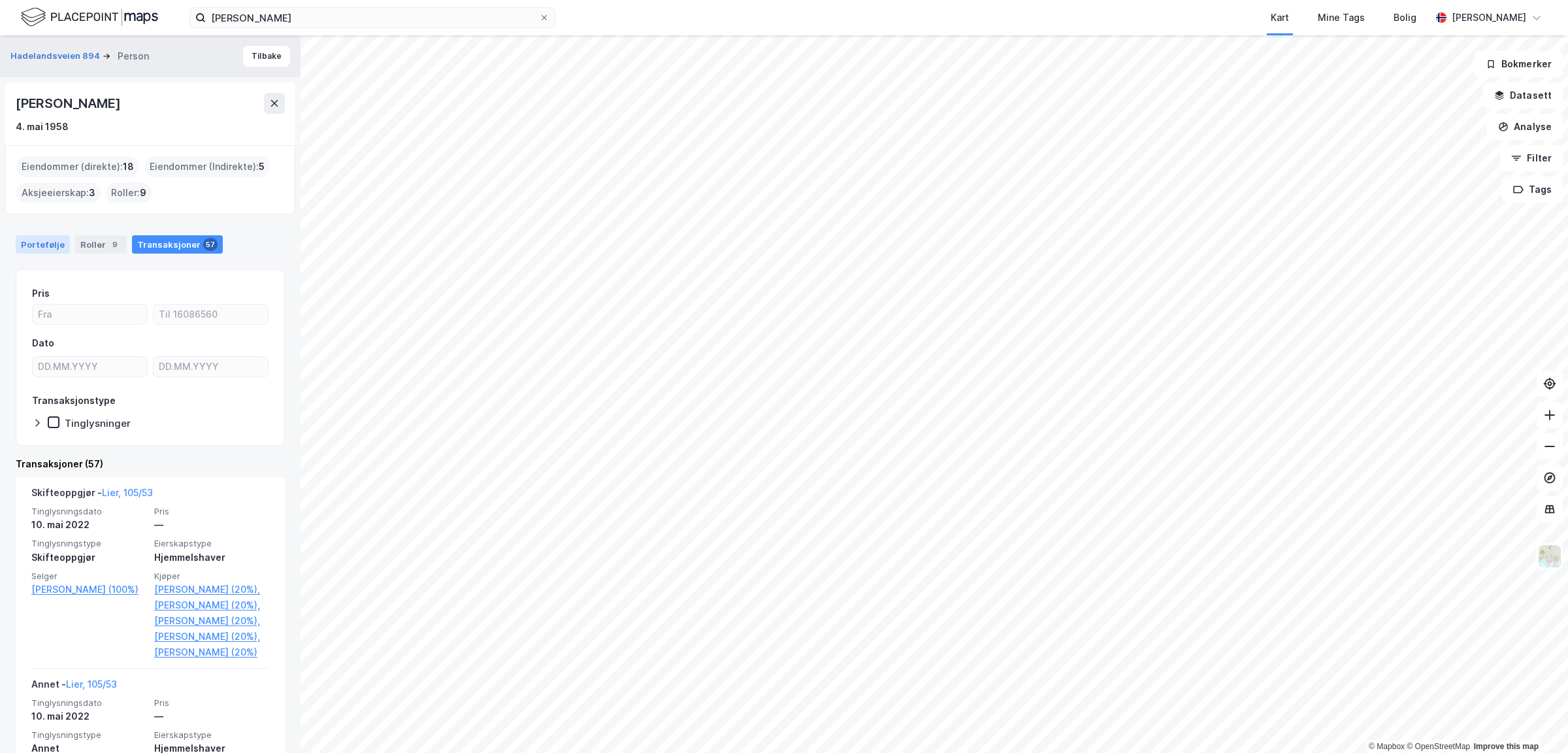
click at [60, 239] on div "Portefølje" at bounding box center [43, 244] width 54 height 18
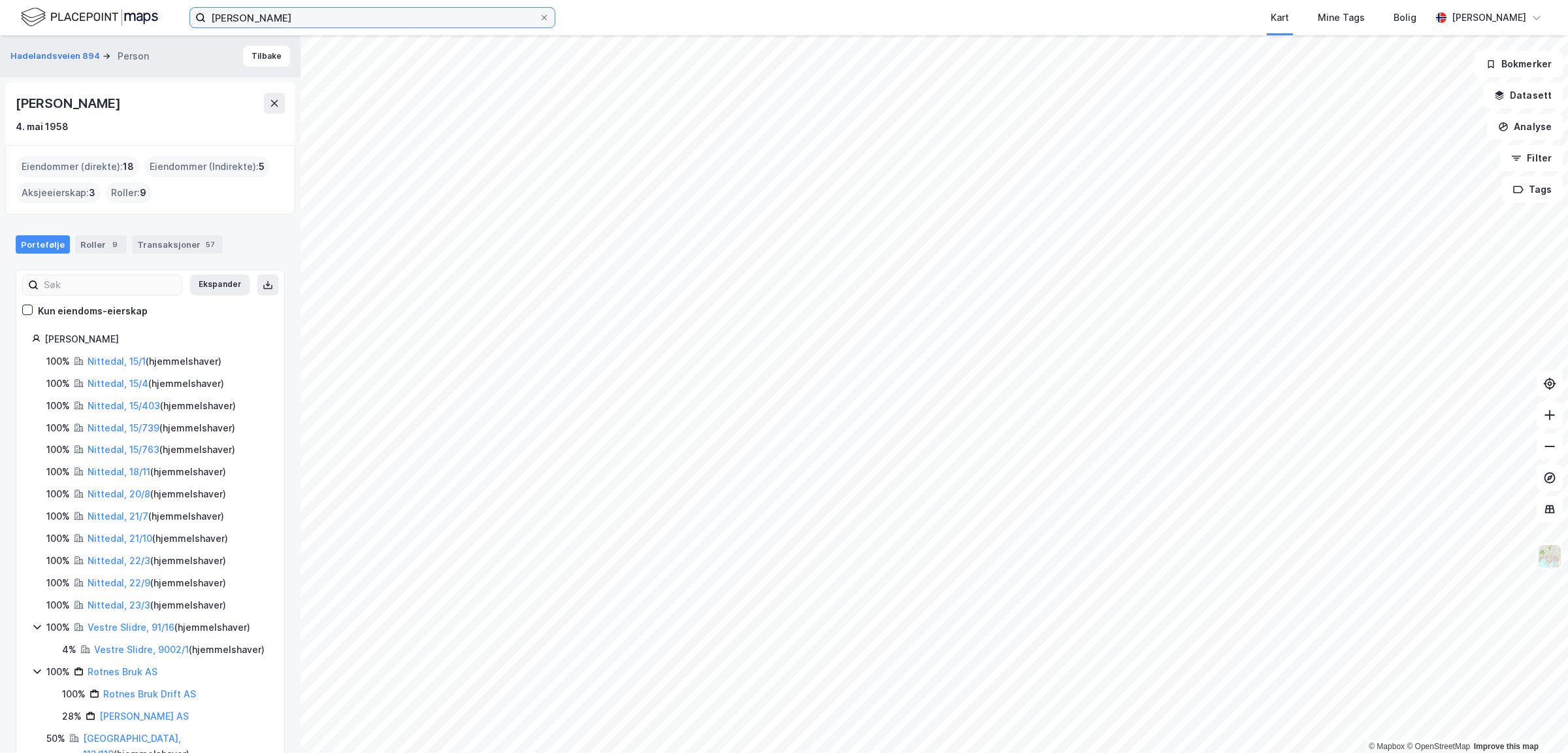
click at [318, 14] on input "[PERSON_NAME]" at bounding box center [372, 17] width 333 height 20
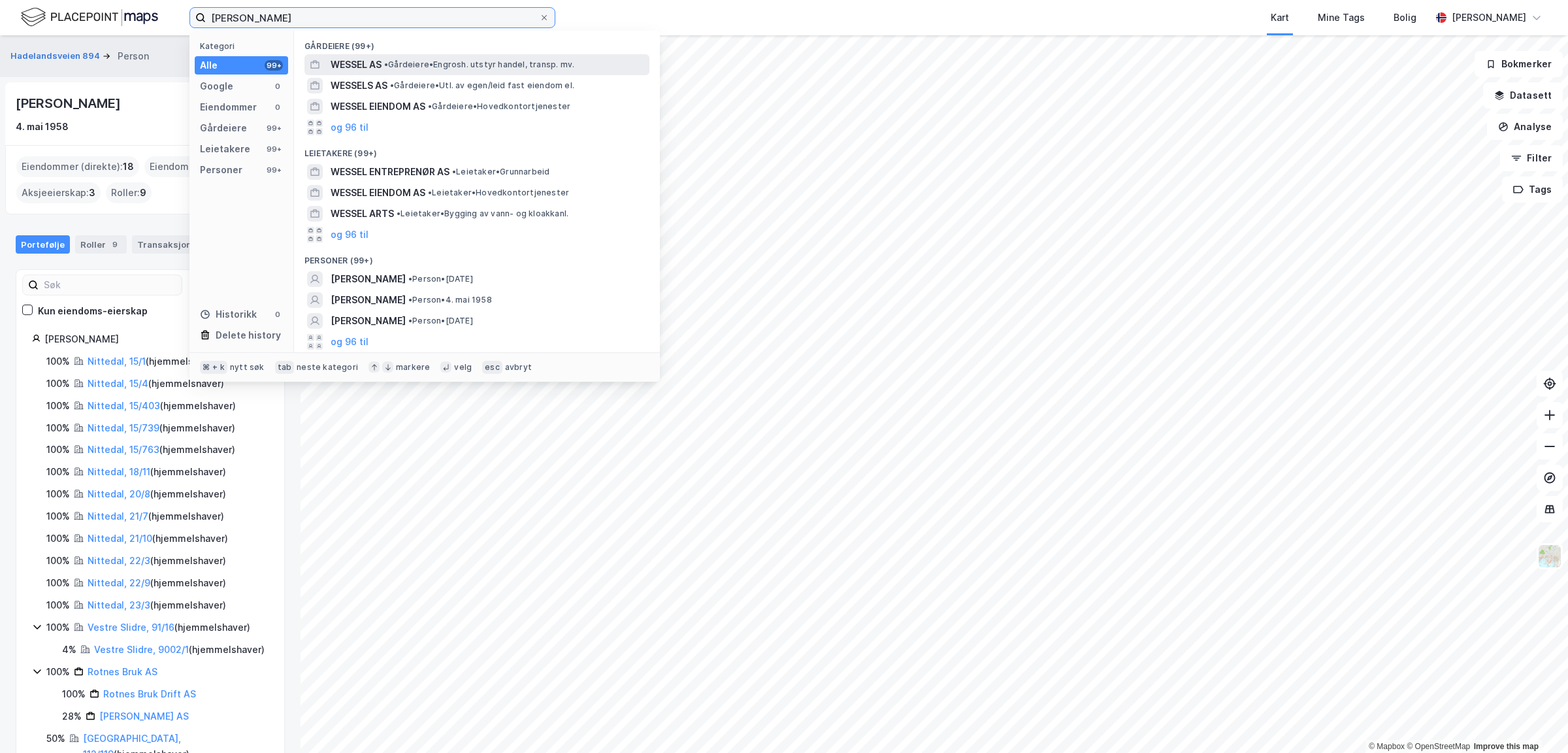
type input "[PERSON_NAME]"
click at [409, 63] on span "• Gårdeiere • Engrosh. utstyr handel, transp. mv." at bounding box center [479, 64] width 190 height 10
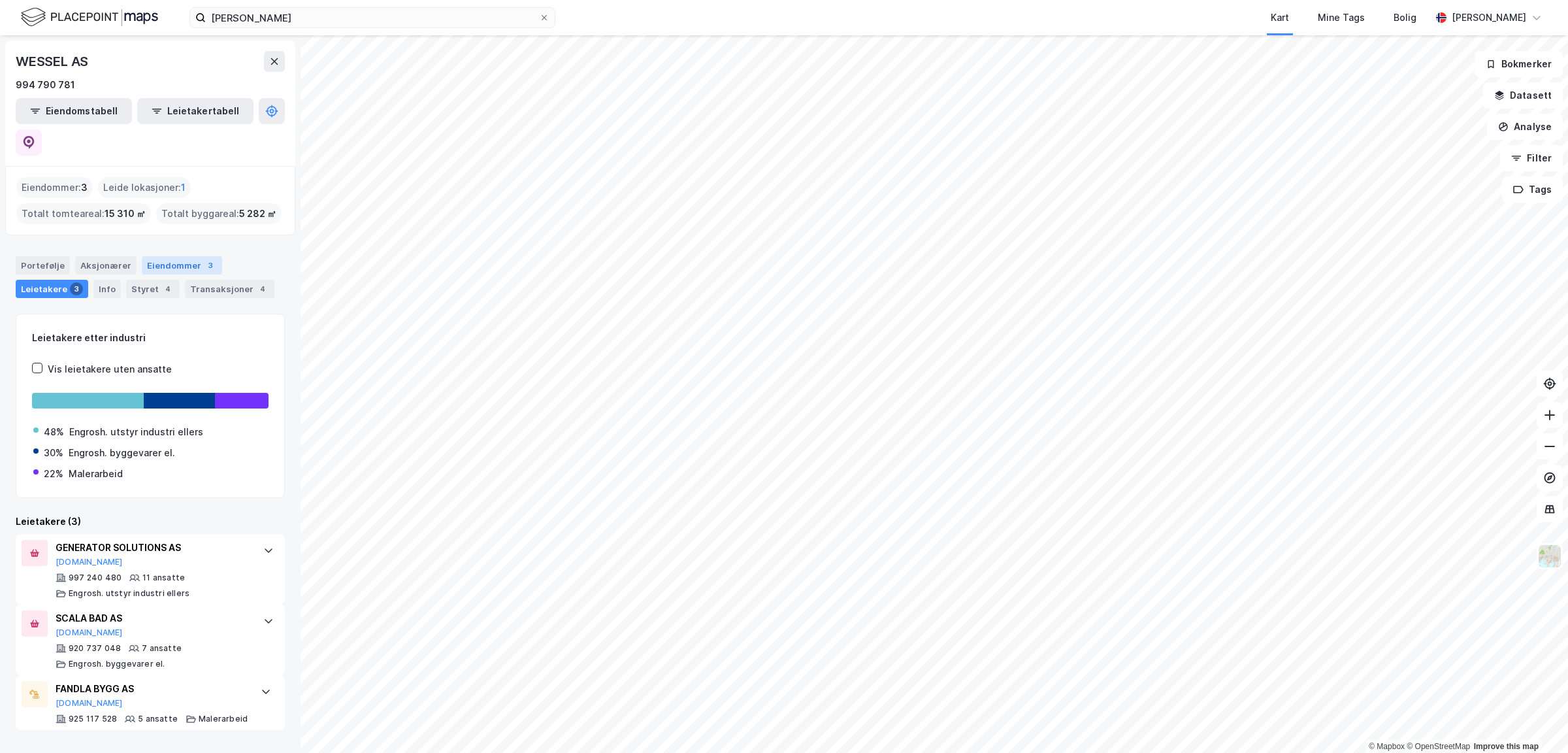
click at [151, 257] on div "Eiendommer 3" at bounding box center [182, 265] width 80 height 18
